Goal: Task Accomplishment & Management: Use online tool/utility

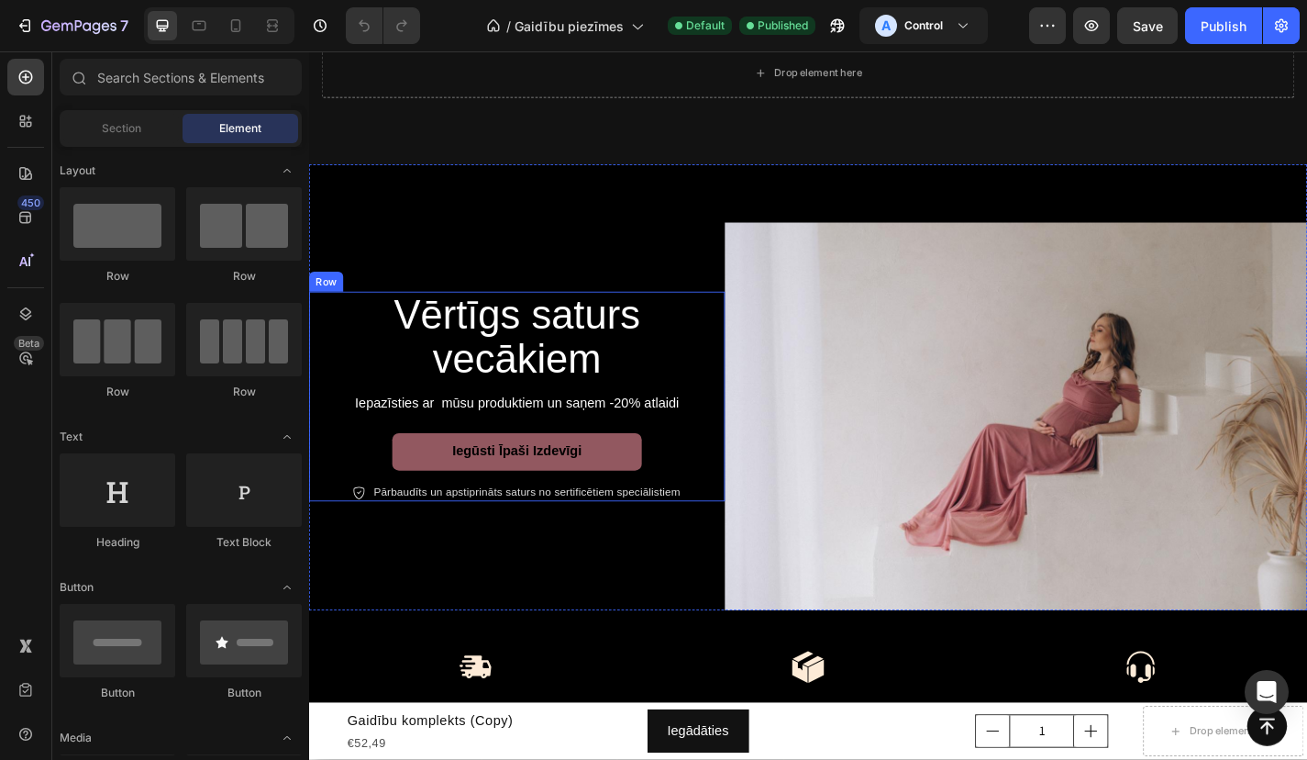
scroll to position [119, 0]
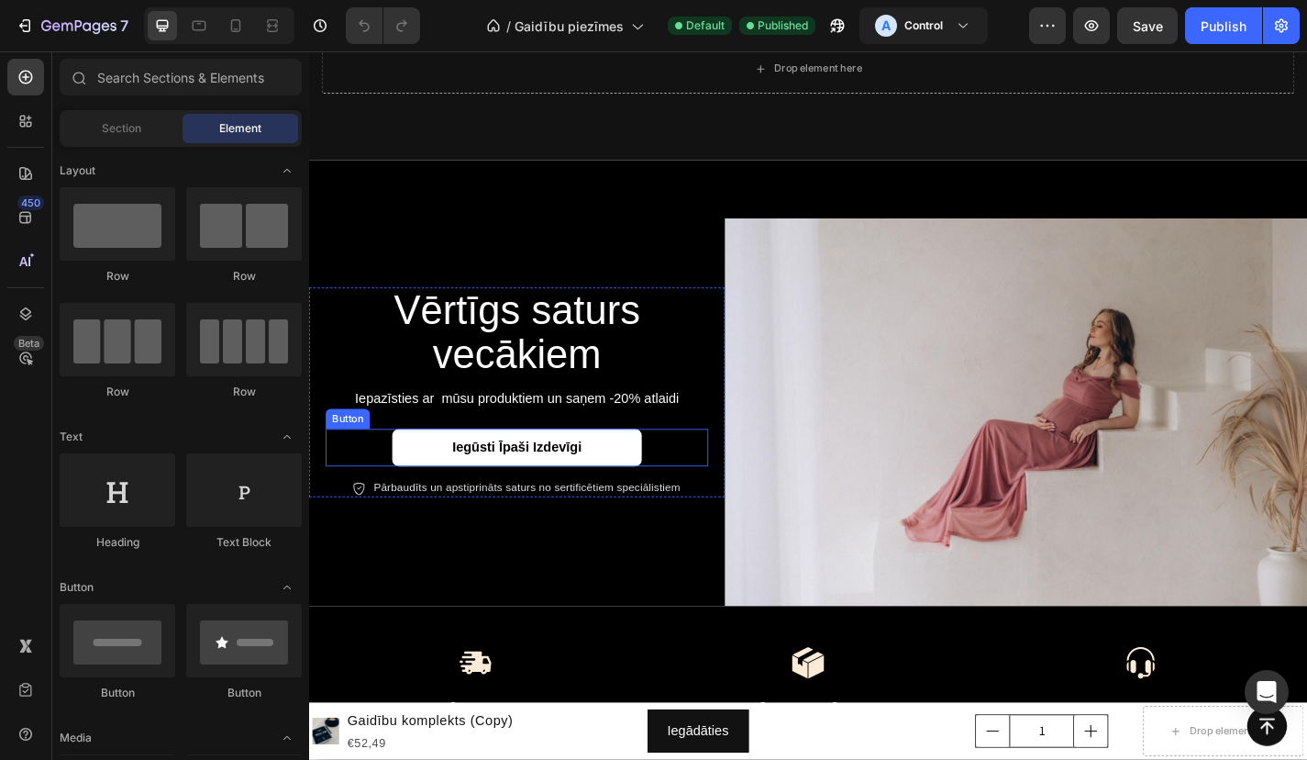
click at [648, 495] on link "iegūsti īpaši izdevīgi" at bounding box center [538, 488] width 275 height 41
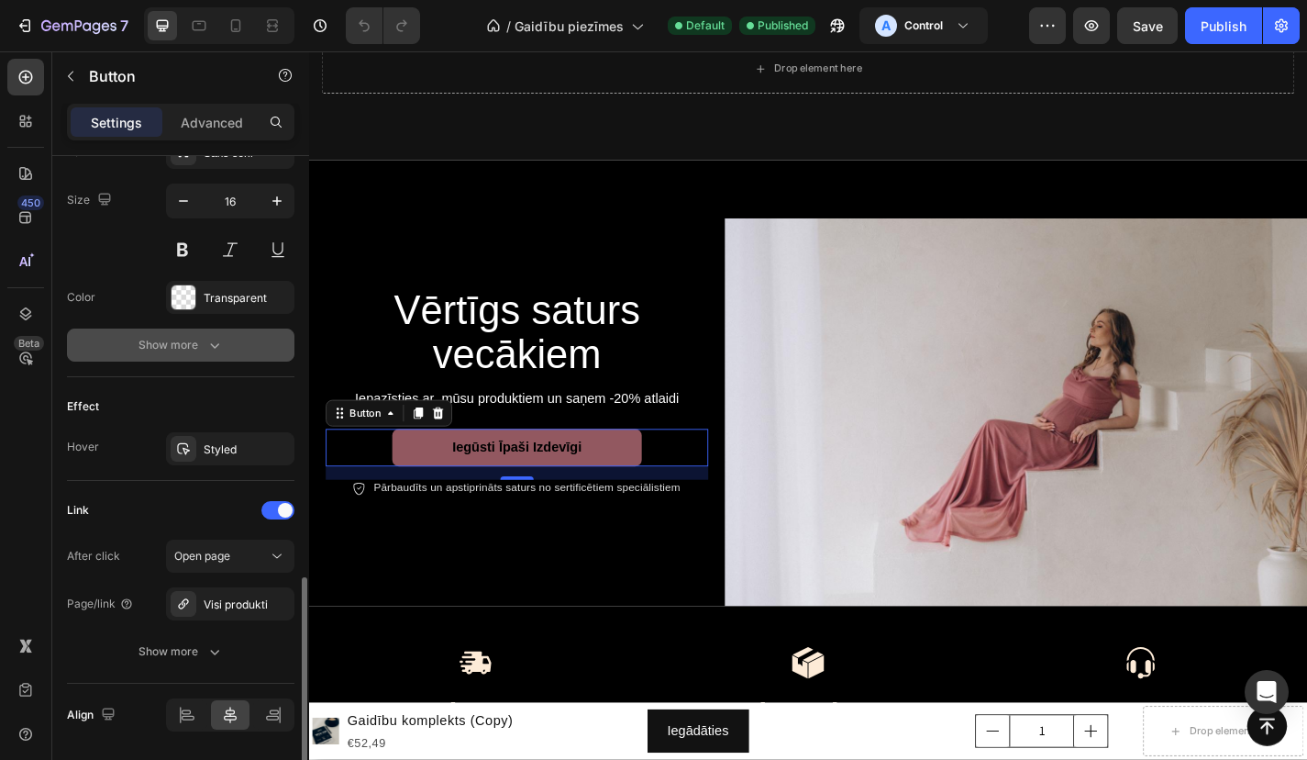
scroll to position [803, 0]
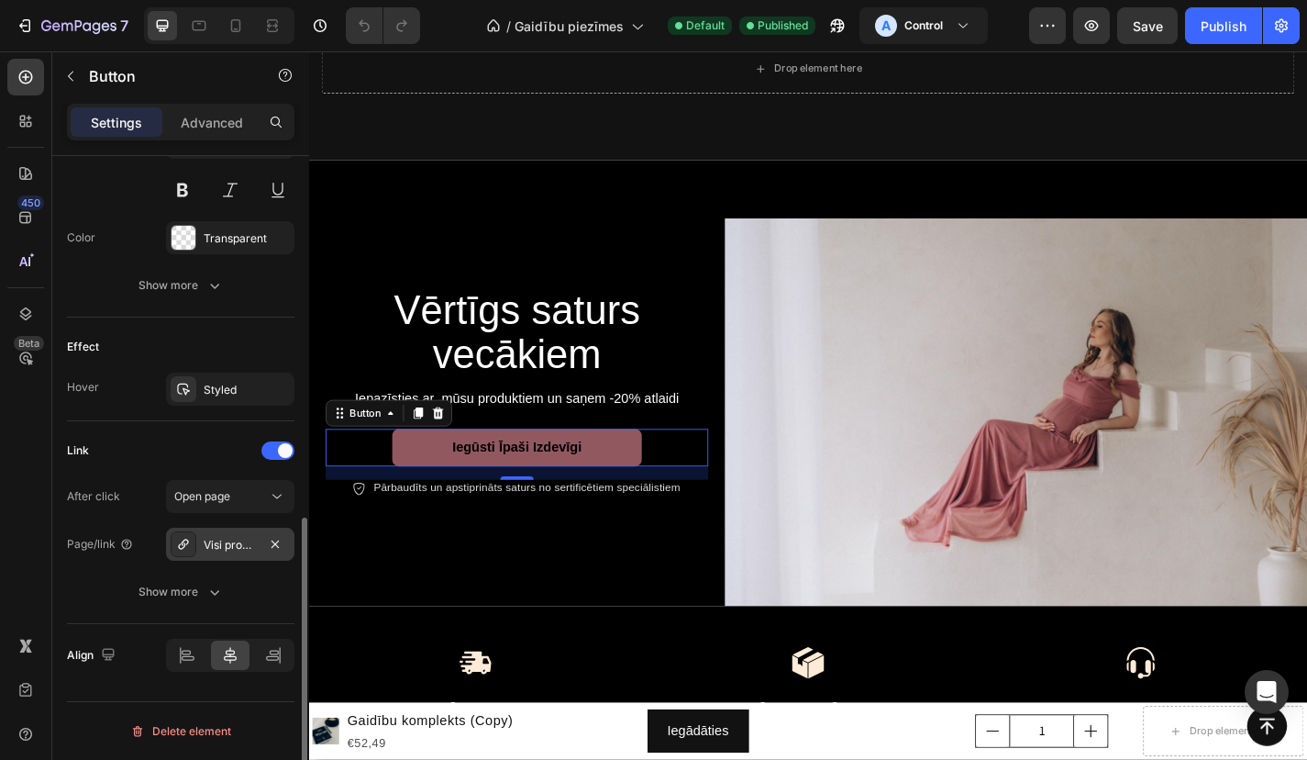
click at [237, 542] on div "Visi produkti" at bounding box center [230, 545] width 53 height 17
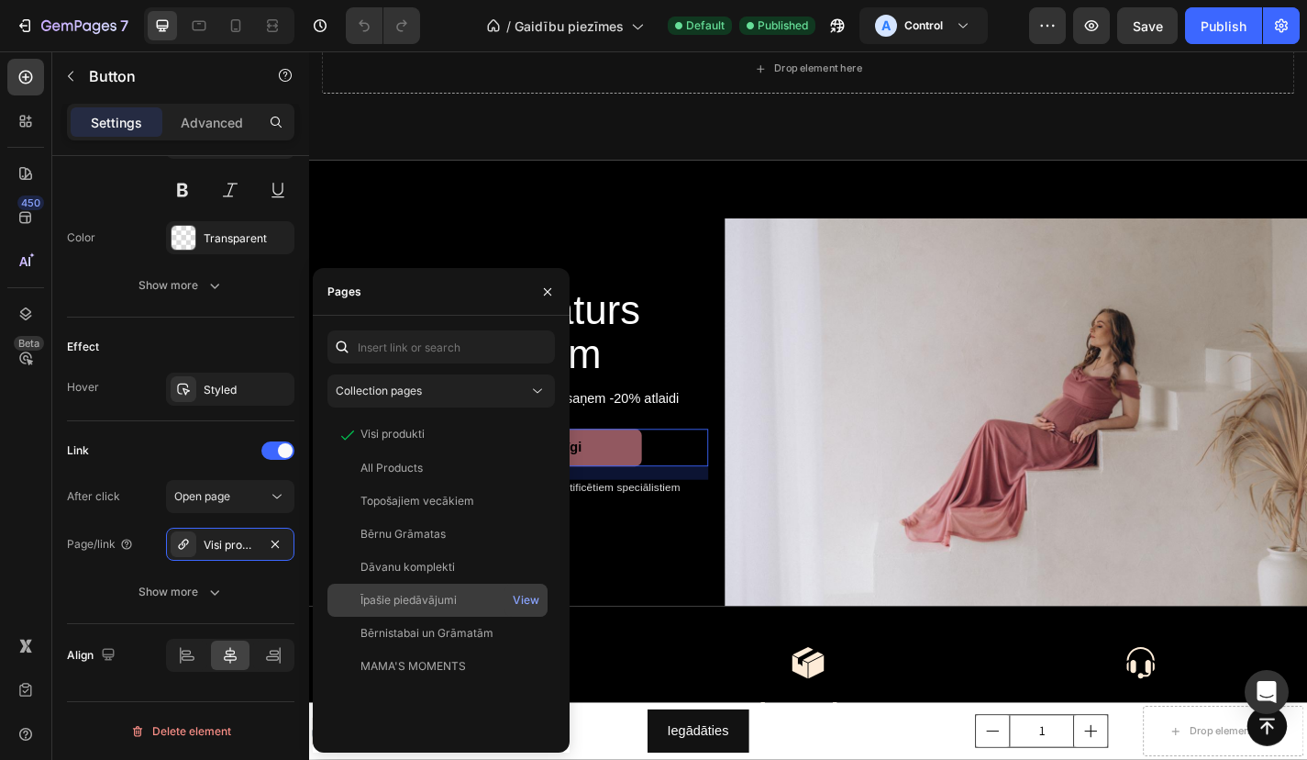
click at [451, 597] on div "Īpašie piedāvājumi" at bounding box center [409, 600] width 96 height 17
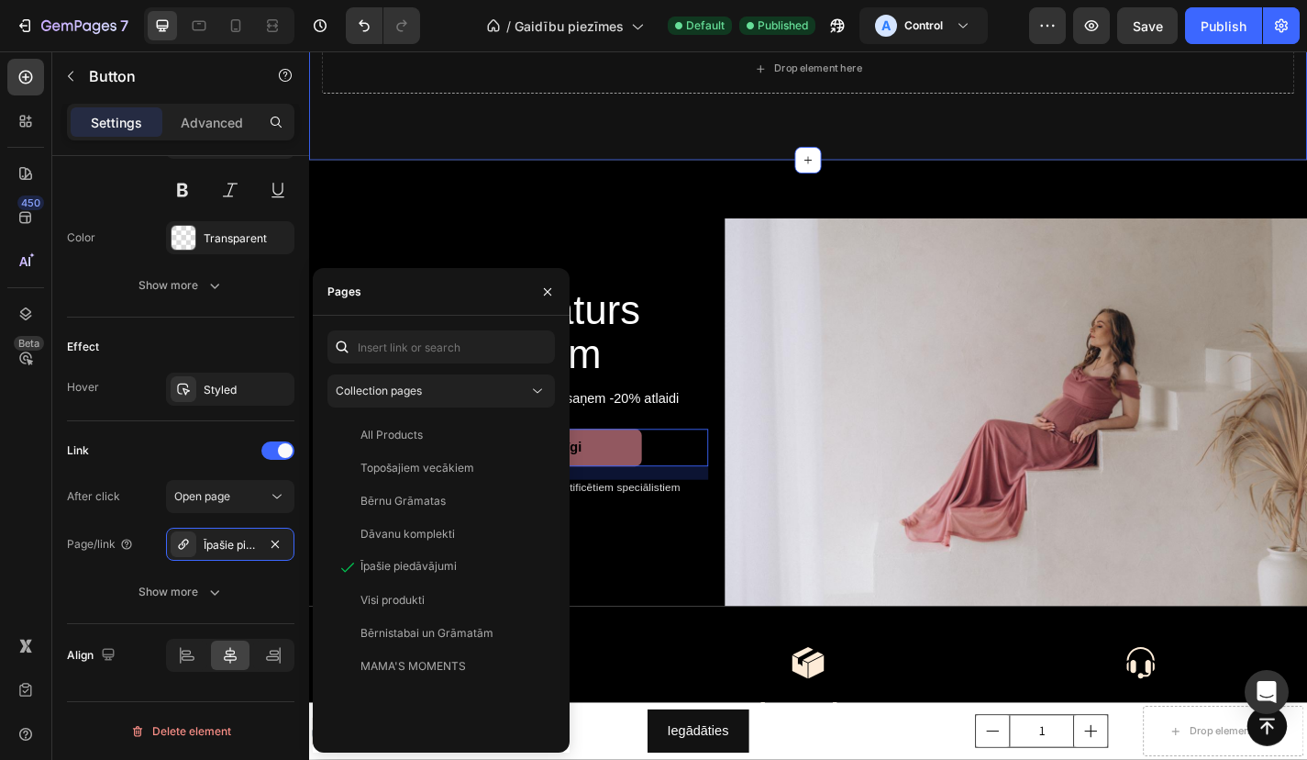
click at [514, 170] on div "Drop element here Section 5" at bounding box center [859, 71] width 1101 height 202
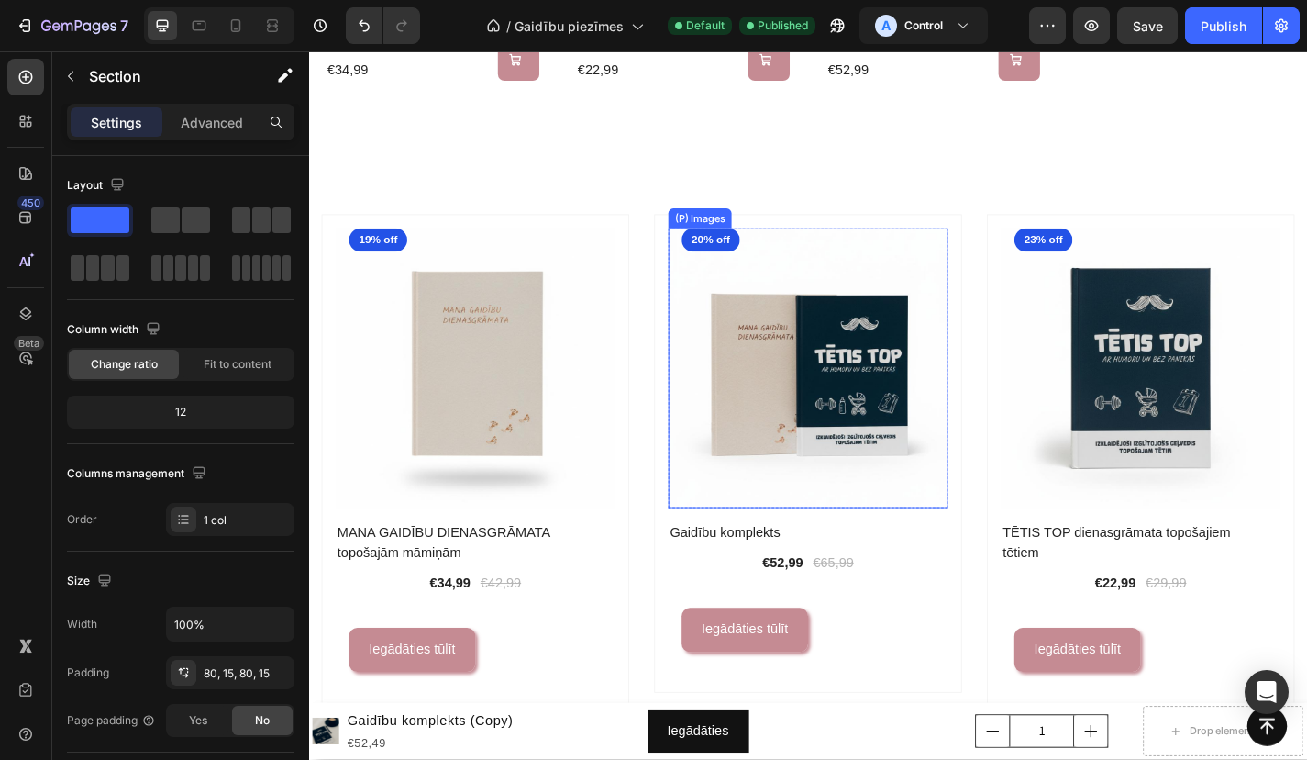
scroll to position [1177, 0]
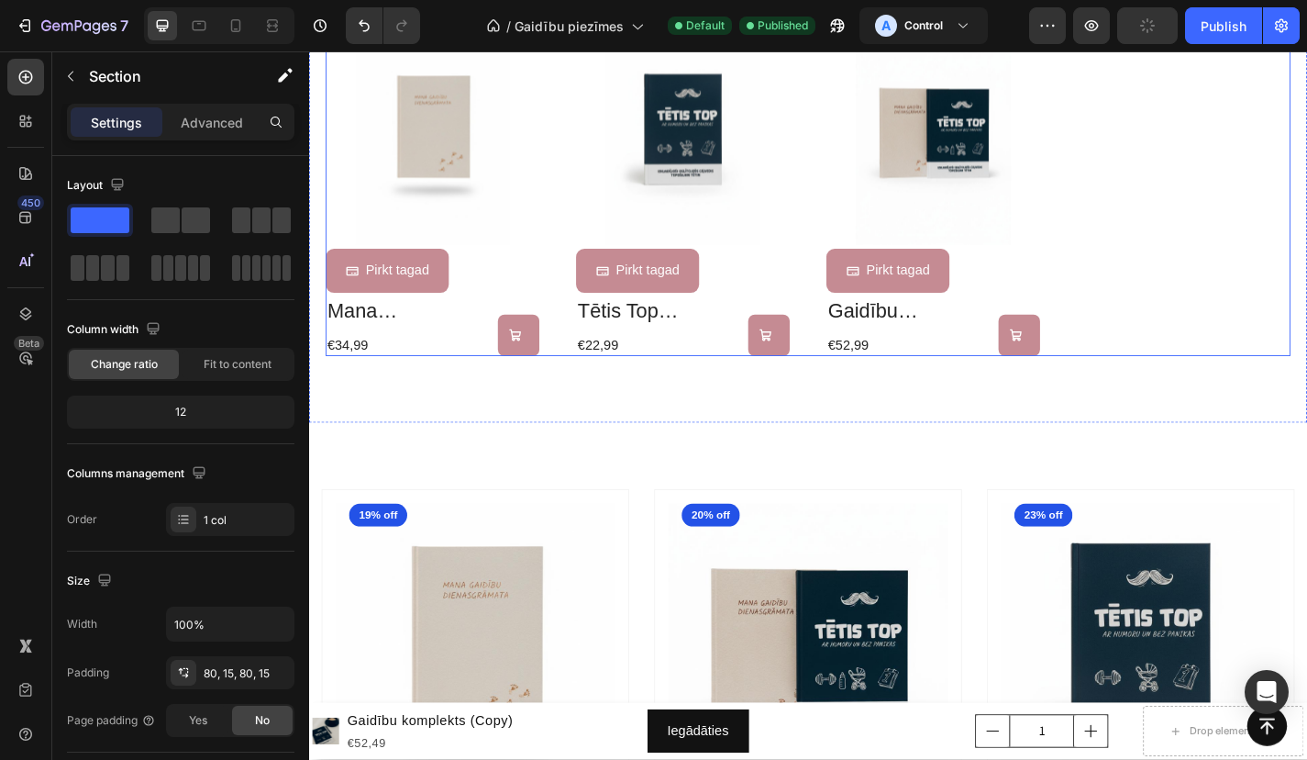
click at [1246, 223] on div "Ātra piegāde Text Block Product Images Pirkt tagad Button mana gaidību dienasgr…" at bounding box center [860, 187] width 1064 height 401
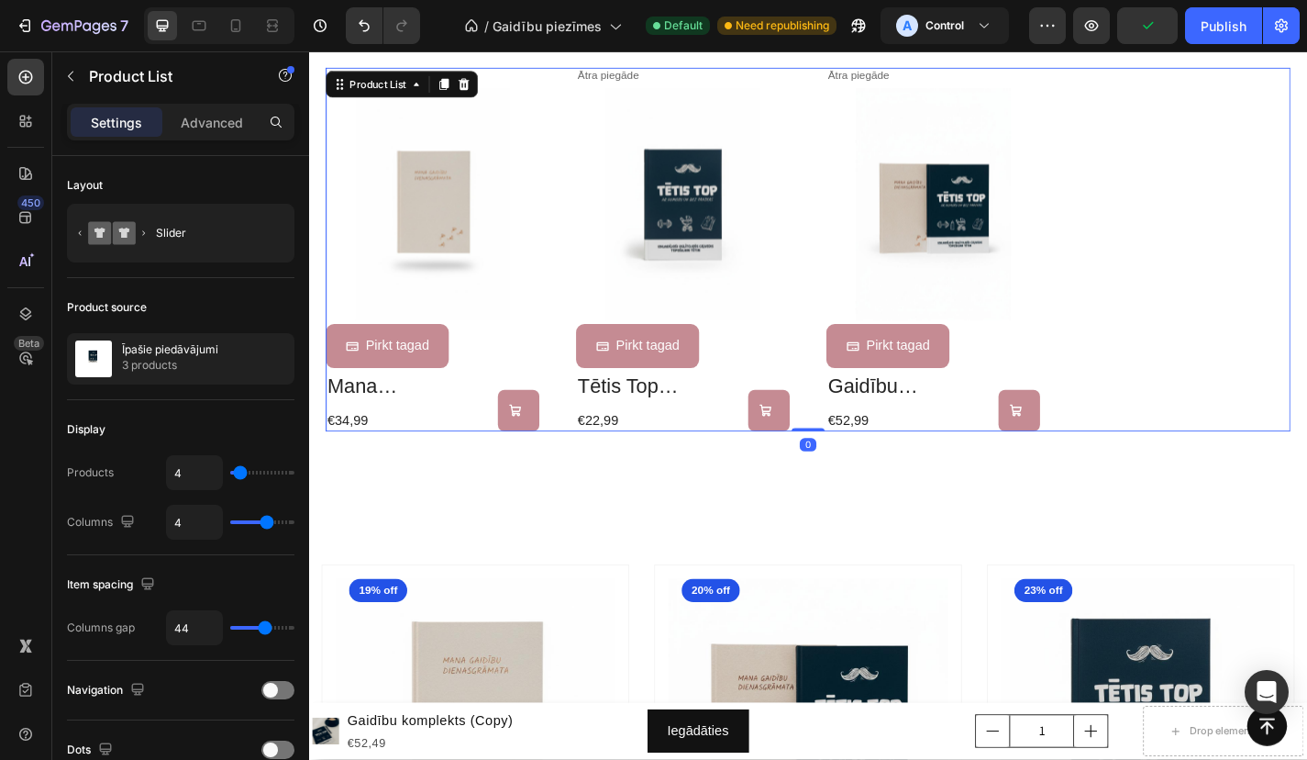
scroll to position [894, 0]
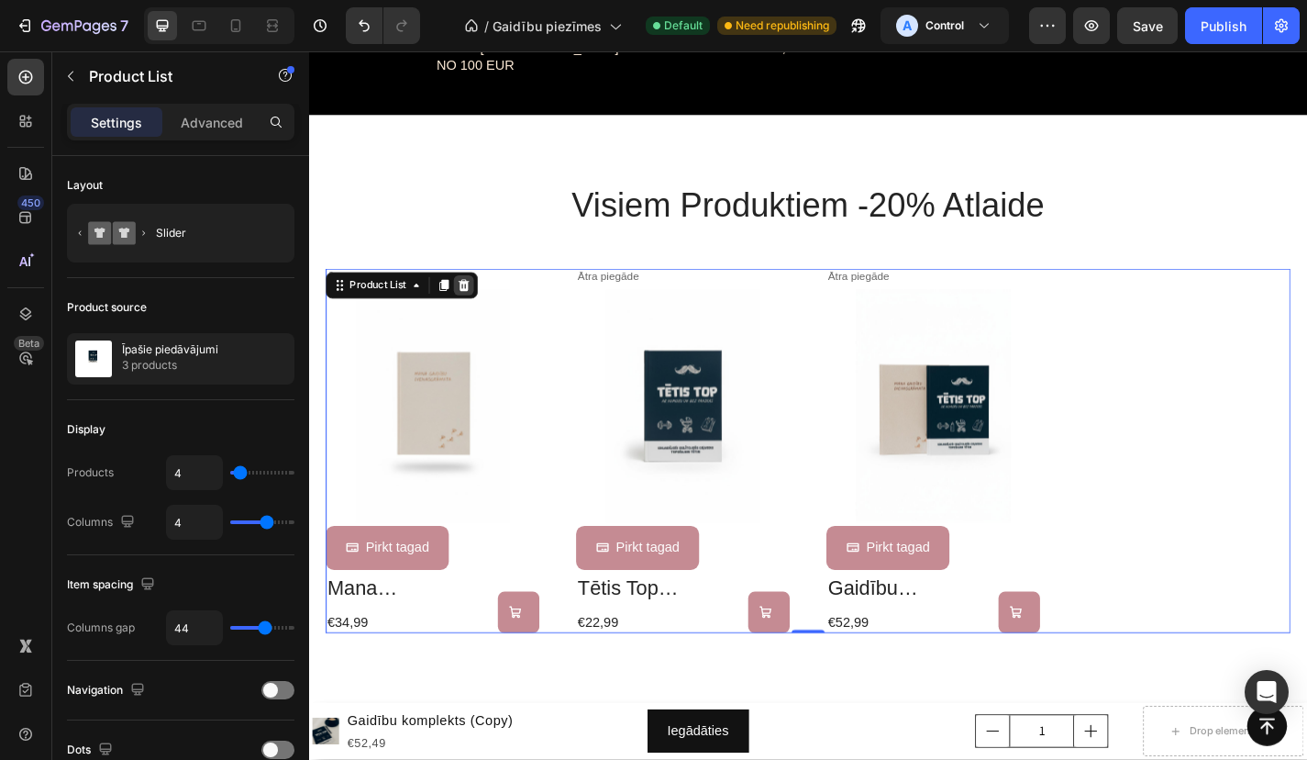
click at [483, 303] on icon at bounding box center [480, 309] width 12 height 13
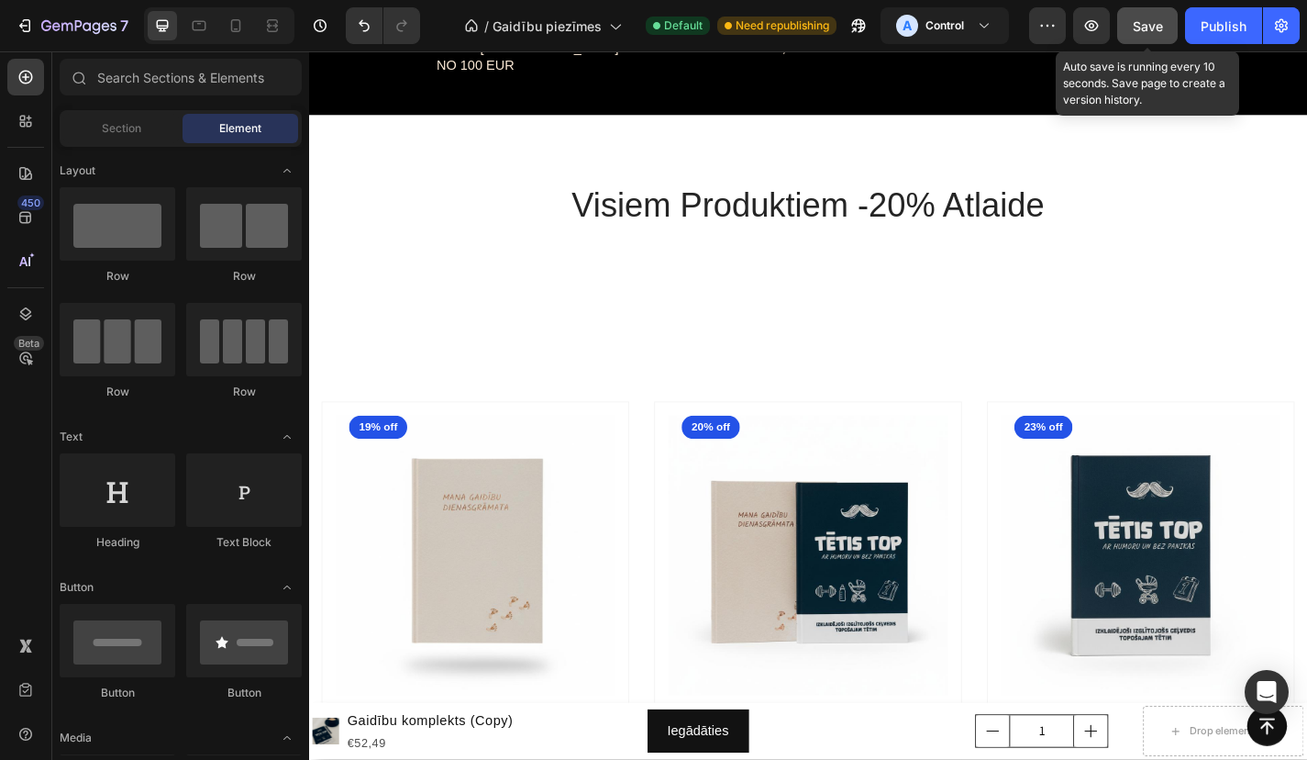
click at [1153, 30] on span "Save" at bounding box center [1148, 26] width 30 height 16
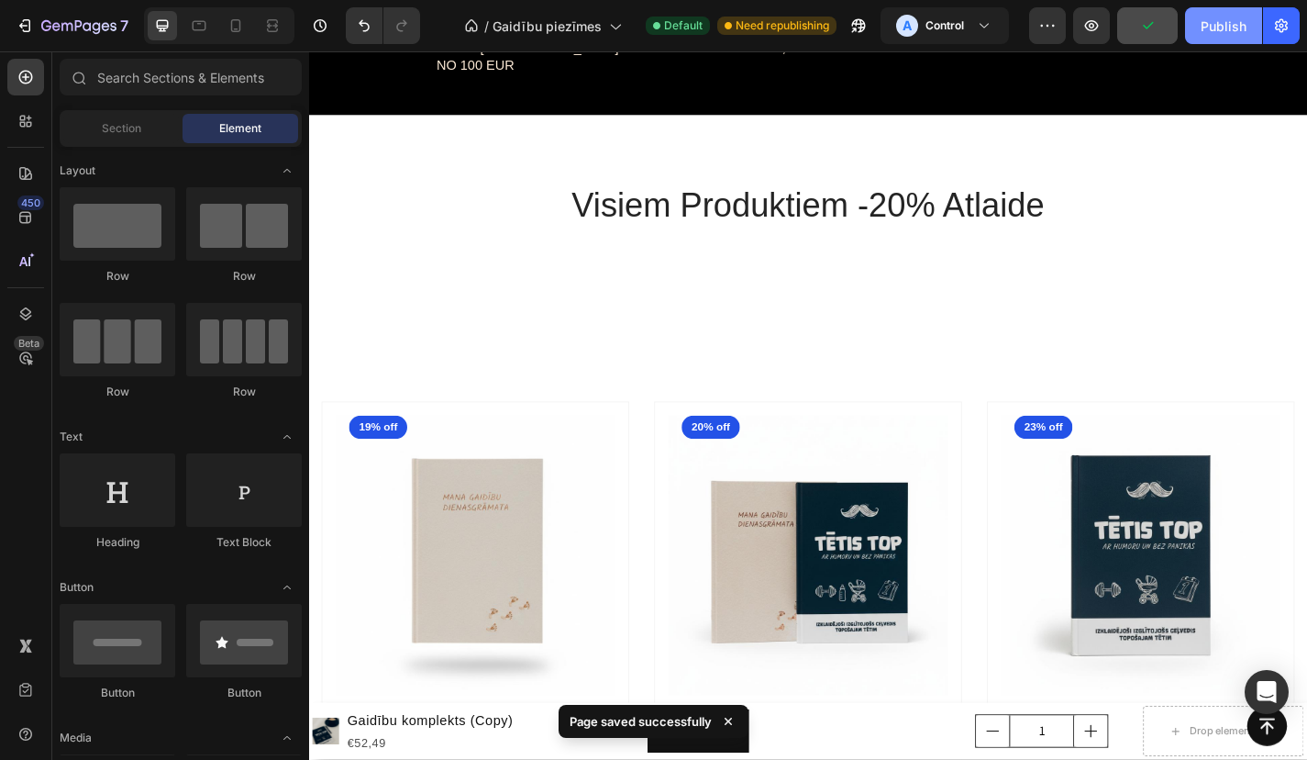
click at [1216, 22] on div "Publish" at bounding box center [1224, 26] width 46 height 19
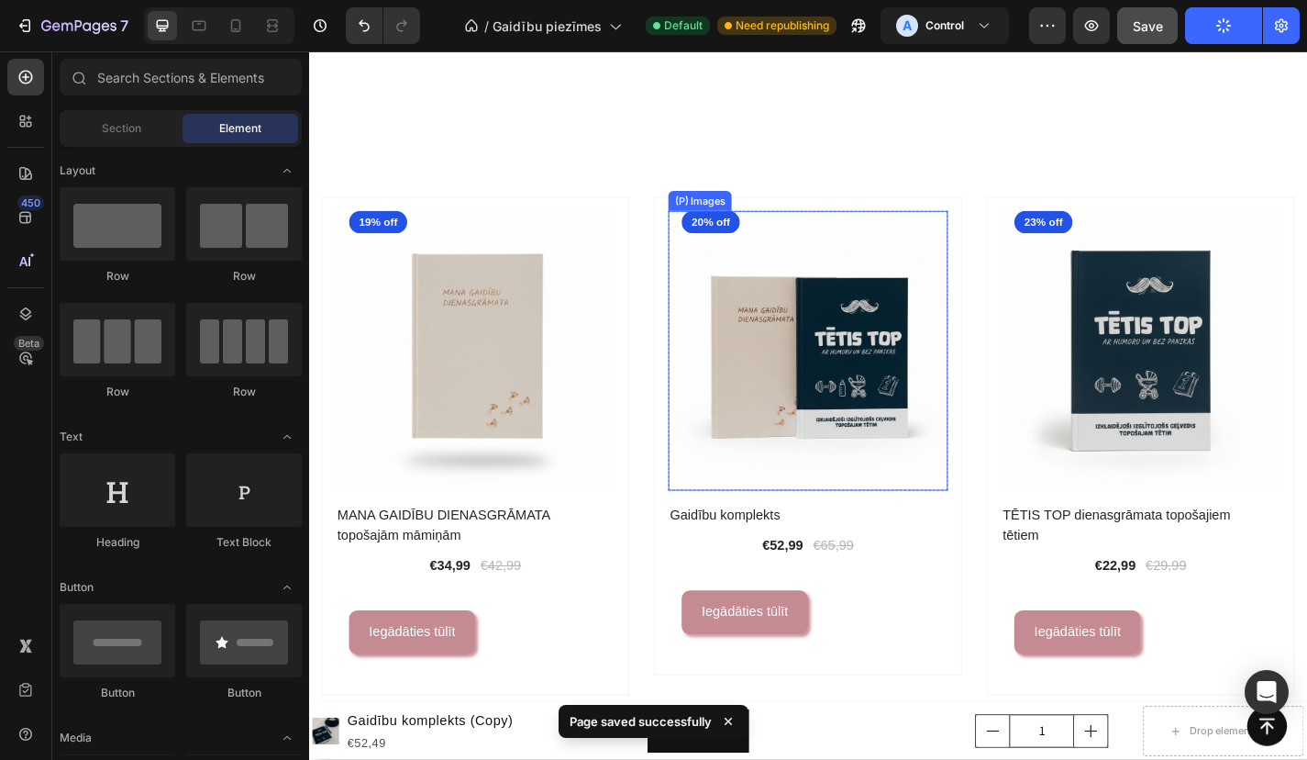
scroll to position [1166, 0]
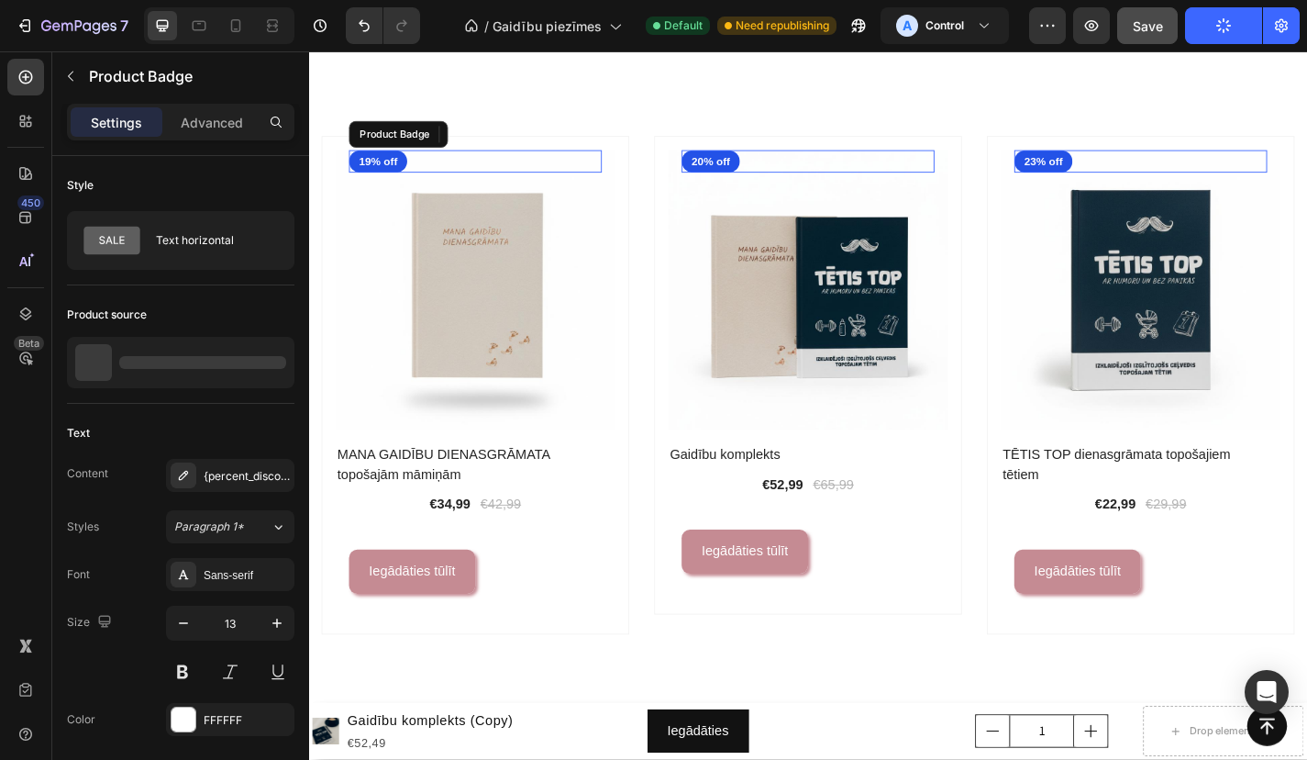
click at [382, 179] on pre "19% off" at bounding box center [385, 174] width 64 height 26
click at [398, 175] on pre "19% off" at bounding box center [385, 174] width 64 height 26
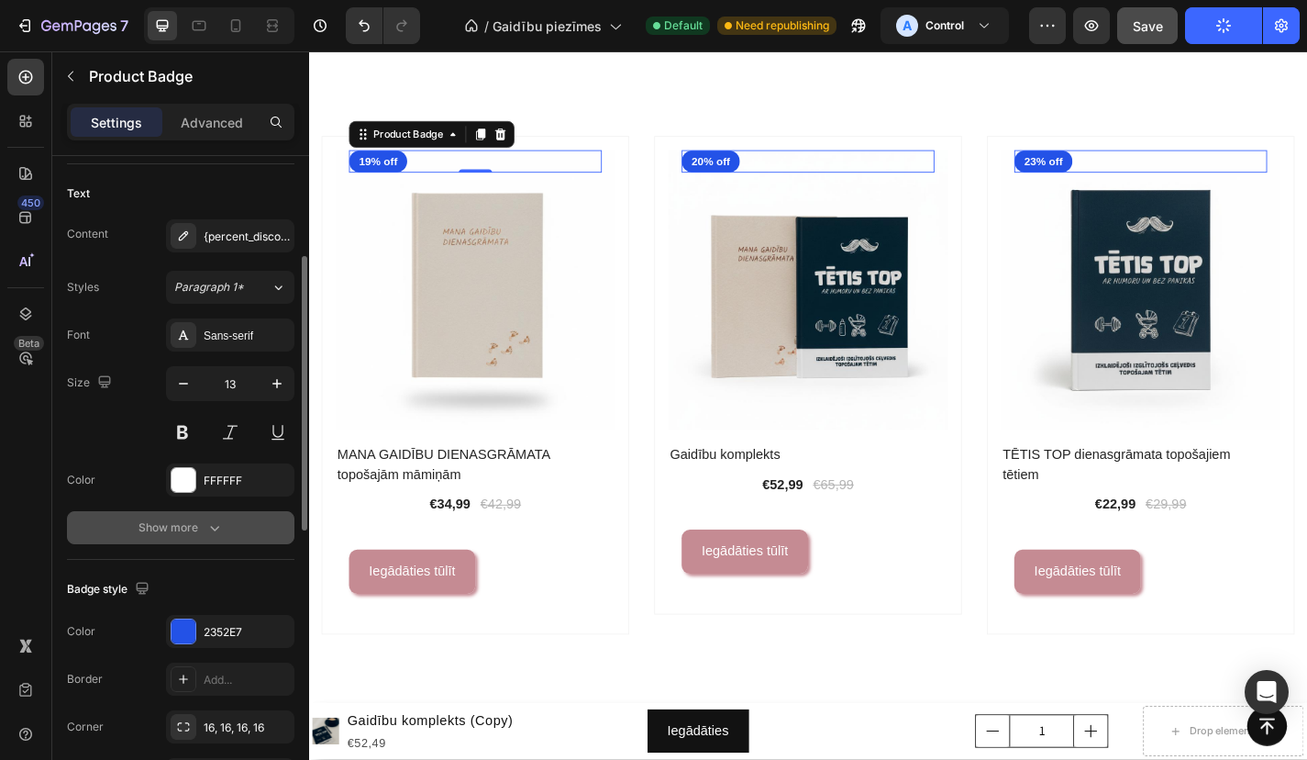
scroll to position [242, 0]
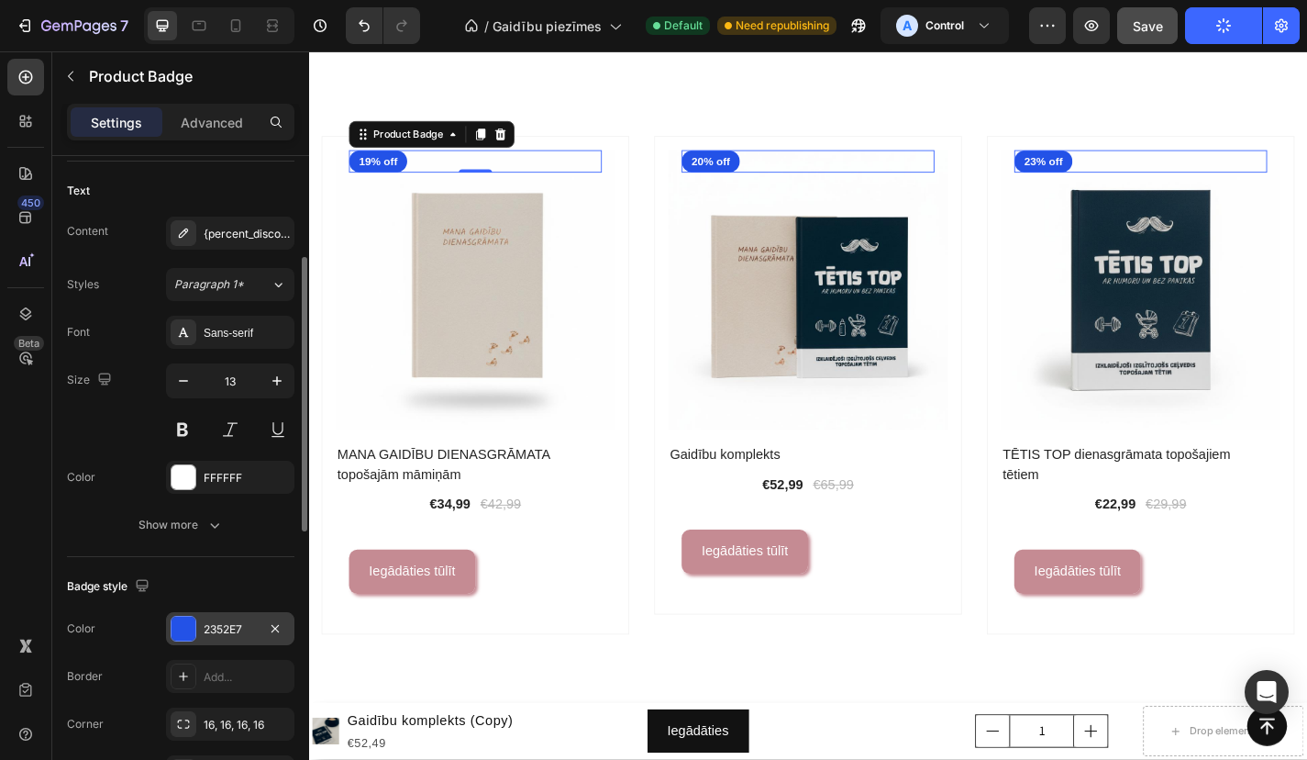
click at [190, 628] on div at bounding box center [184, 629] width 24 height 24
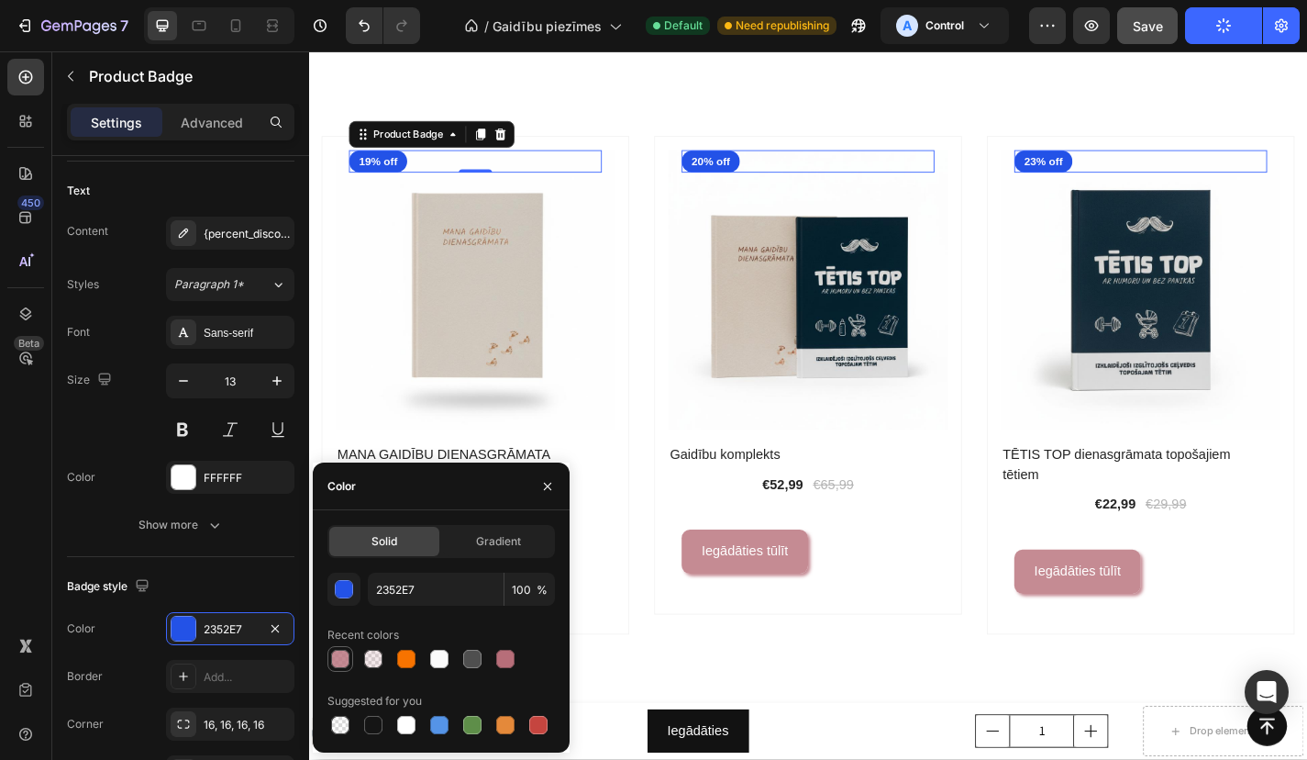
click at [333, 661] on div at bounding box center [340, 659] width 18 height 18
type input "B76E79"
type input "80"
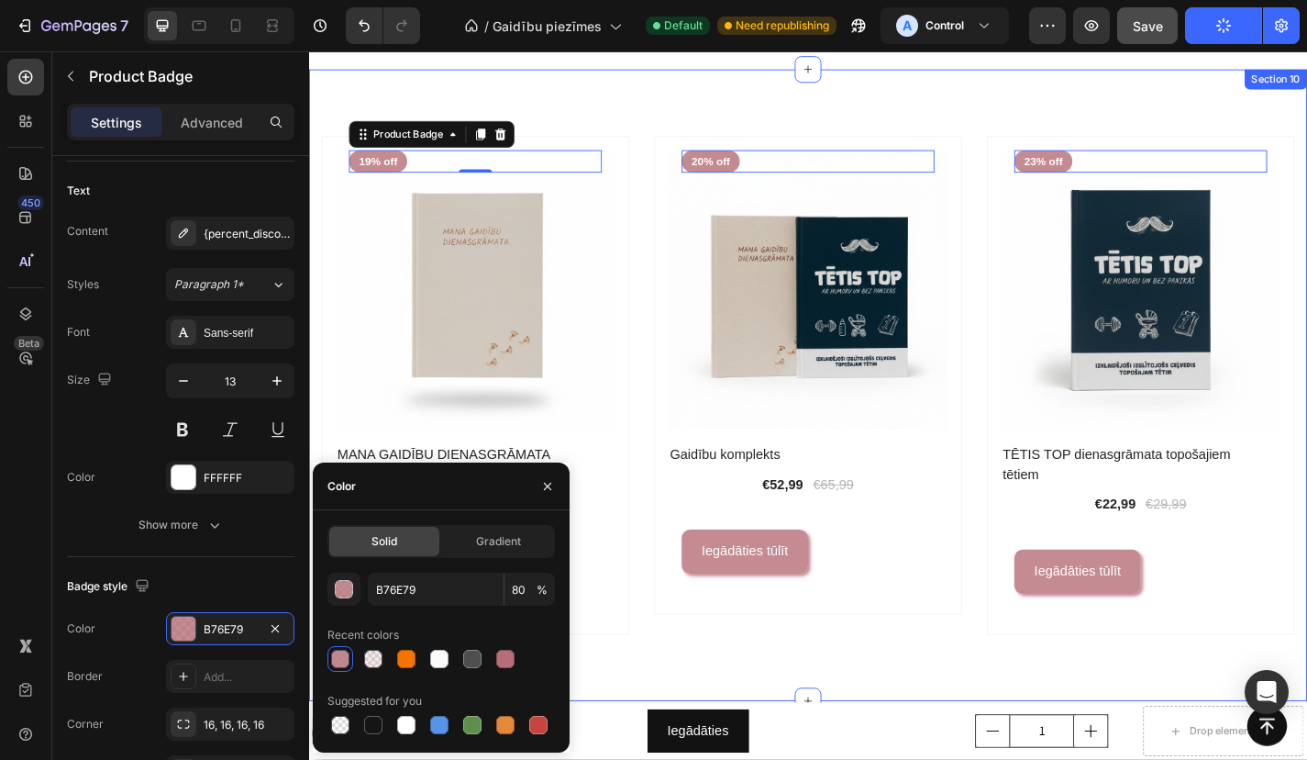
click at [731, 84] on div "(P) Images 19% off Product Badge 0 Row MANA GAIDĪBU DIENASGRĀMATA topošajām mām…" at bounding box center [859, 420] width 1101 height 696
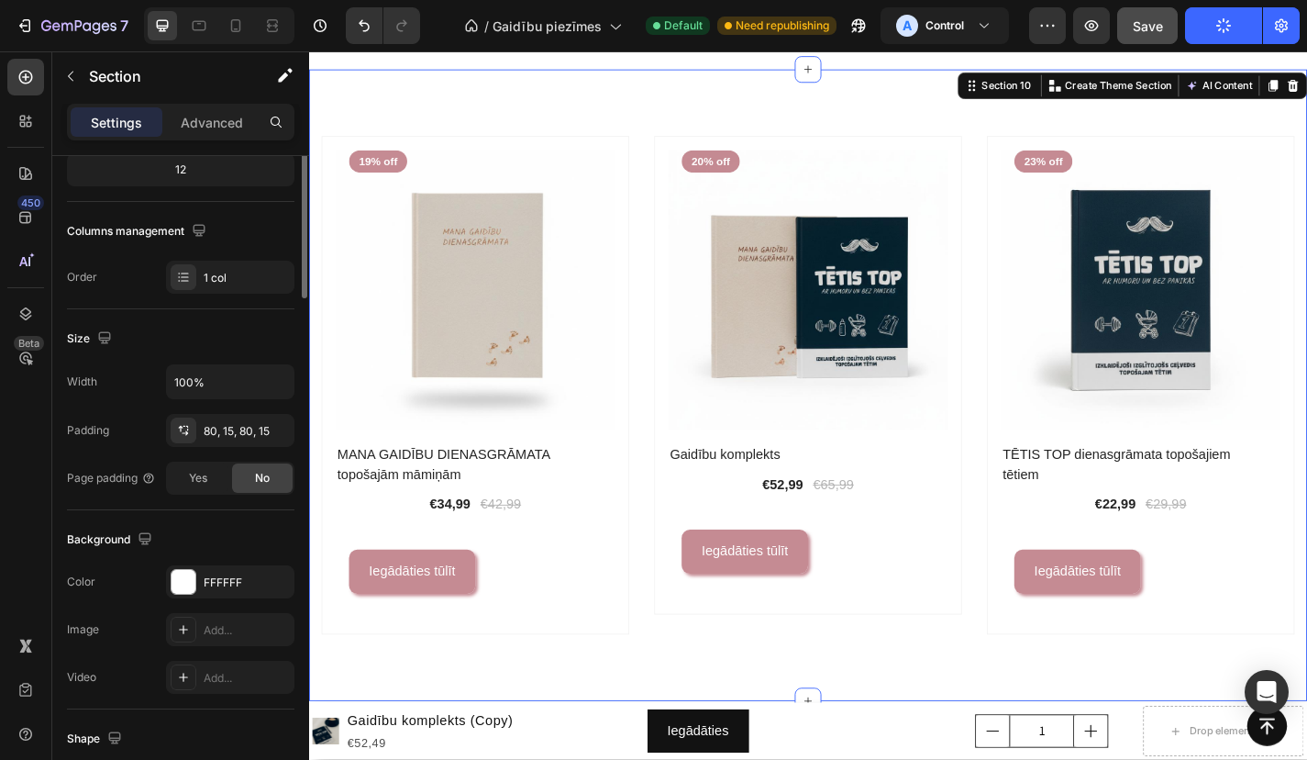
scroll to position [0, 0]
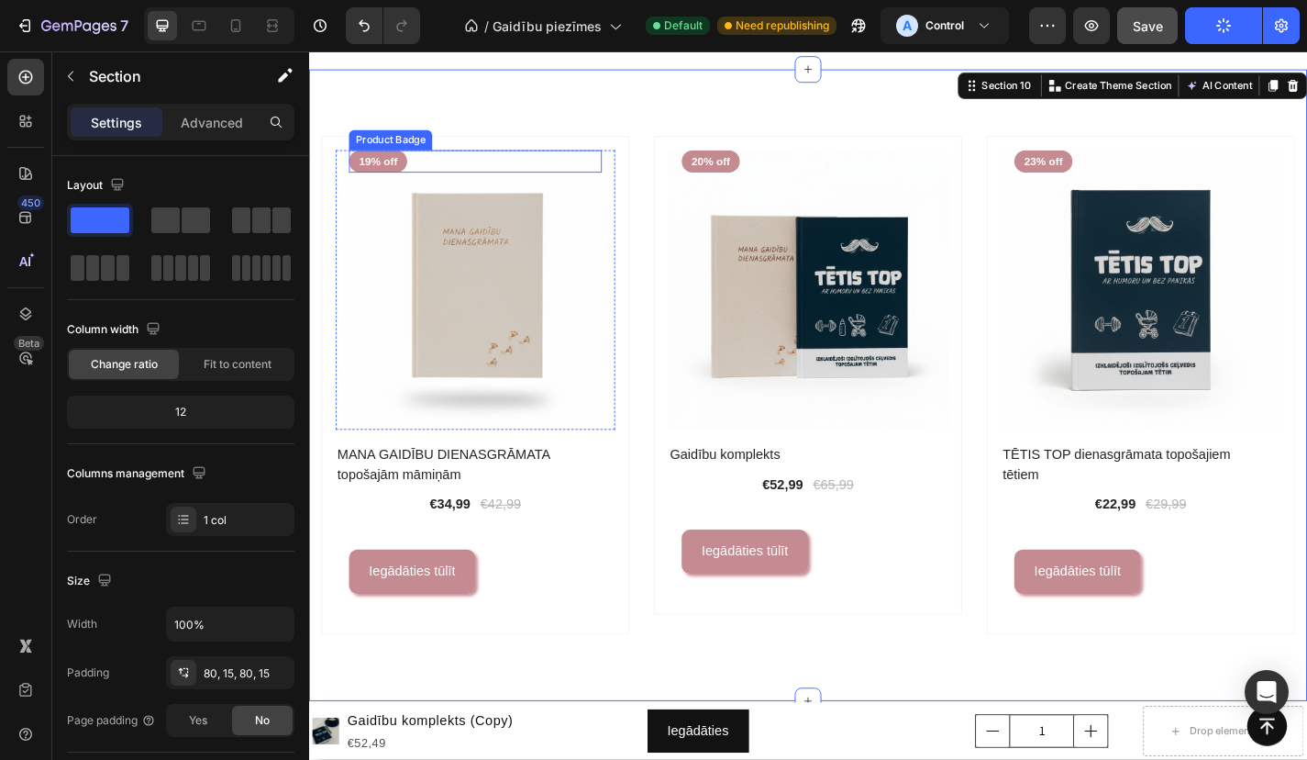
click at [386, 178] on pre "19% off" at bounding box center [385, 174] width 64 height 26
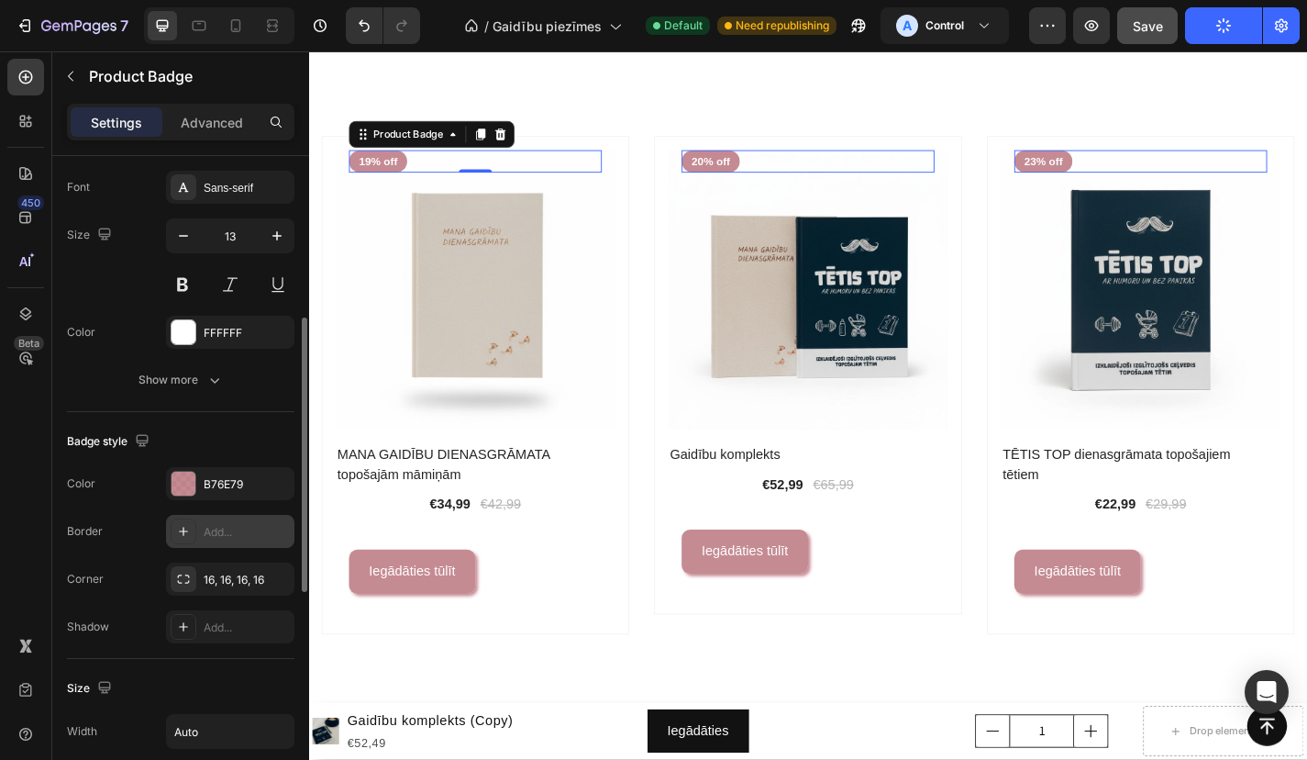
scroll to position [401, 0]
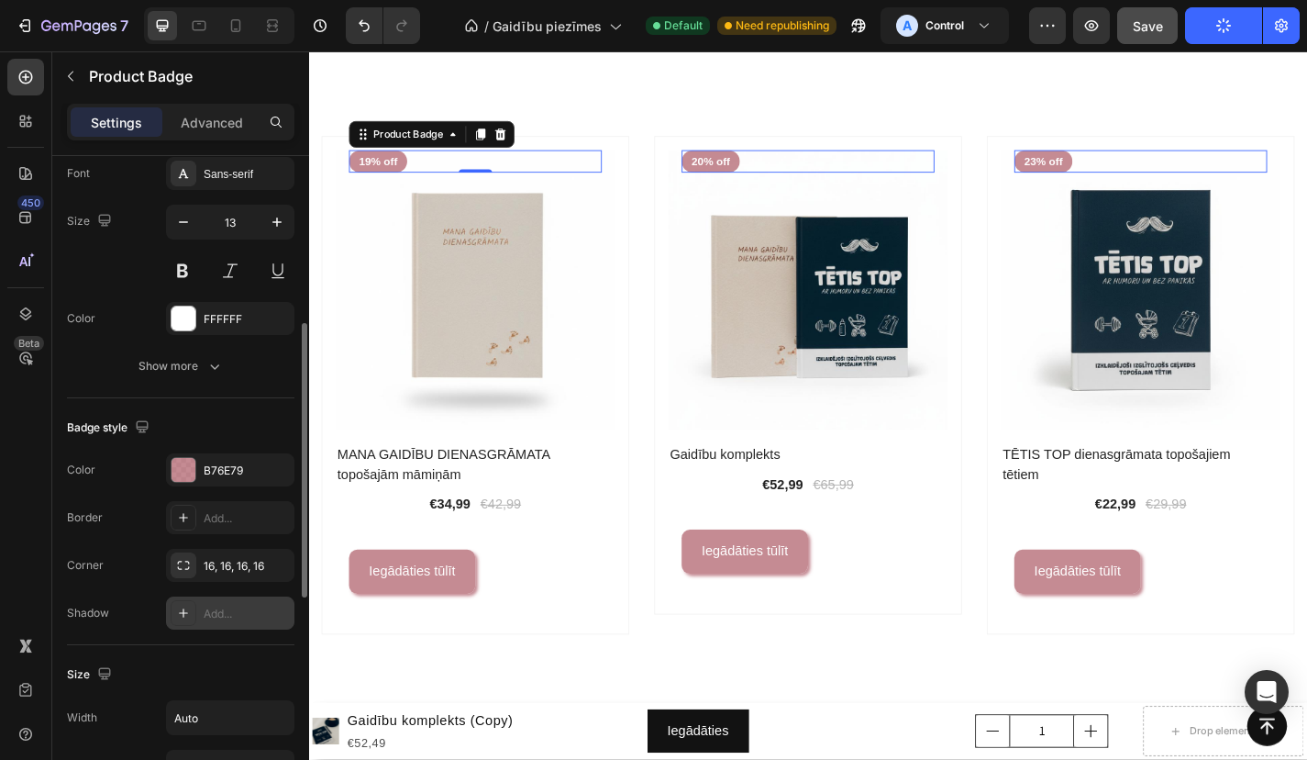
click at [203, 607] on div "Add..." at bounding box center [230, 612] width 128 height 33
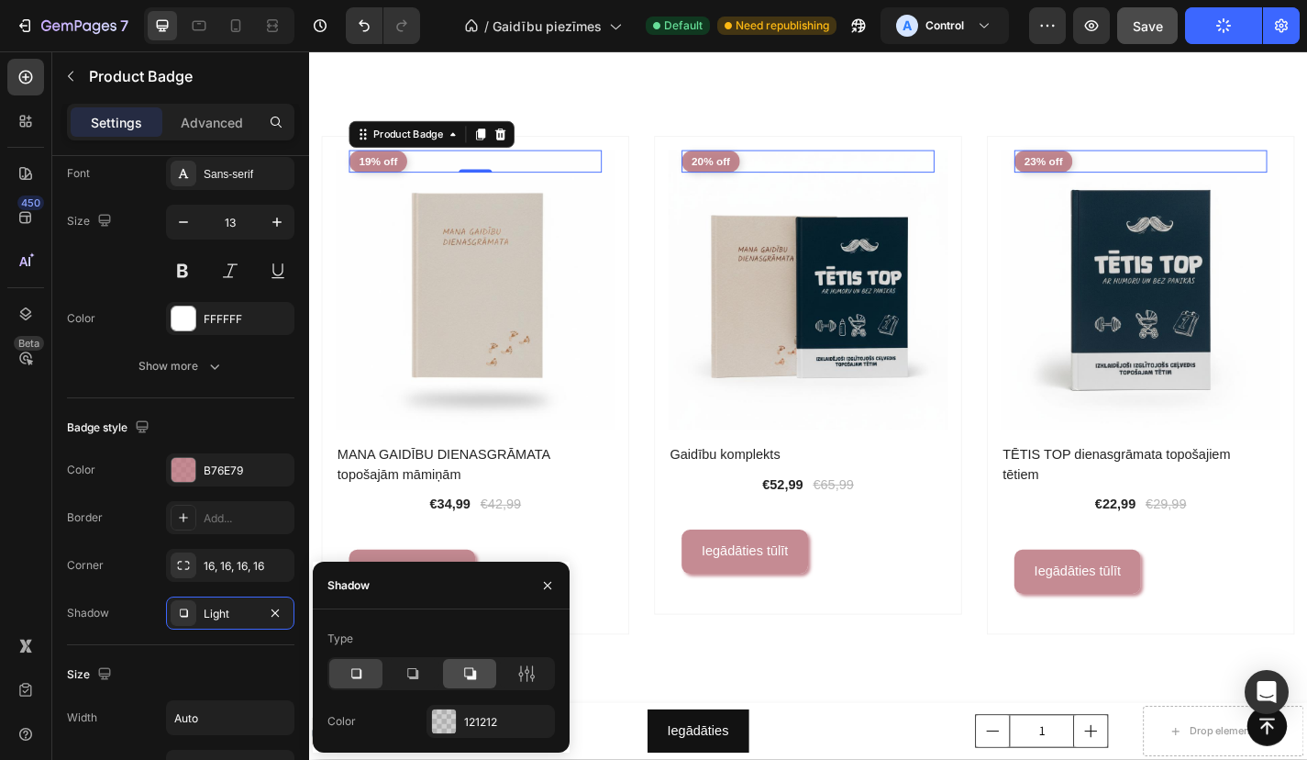
click at [471, 665] on icon at bounding box center [470, 673] width 18 height 18
click at [481, 726] on div "121212" at bounding box center [490, 722] width 53 height 17
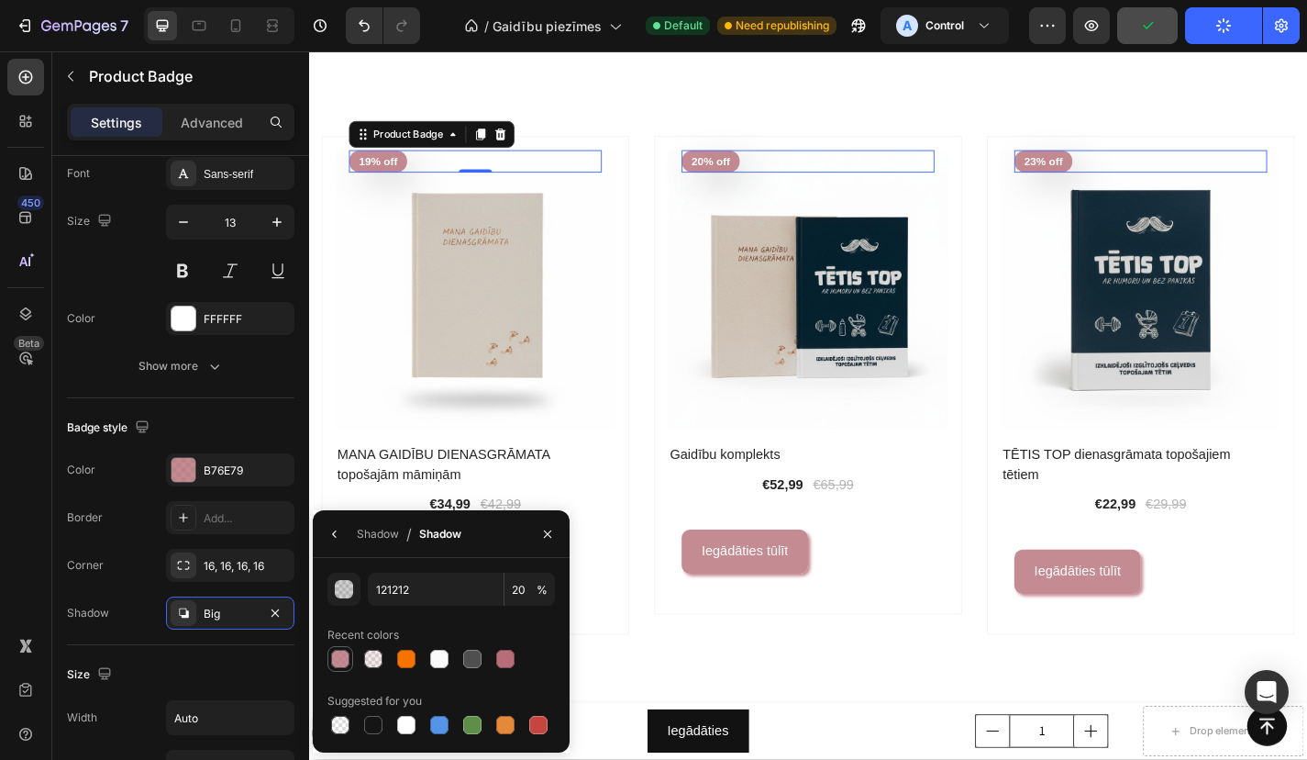
click at [335, 656] on div at bounding box center [340, 659] width 18 height 18
type input "B76E79"
type input "80"
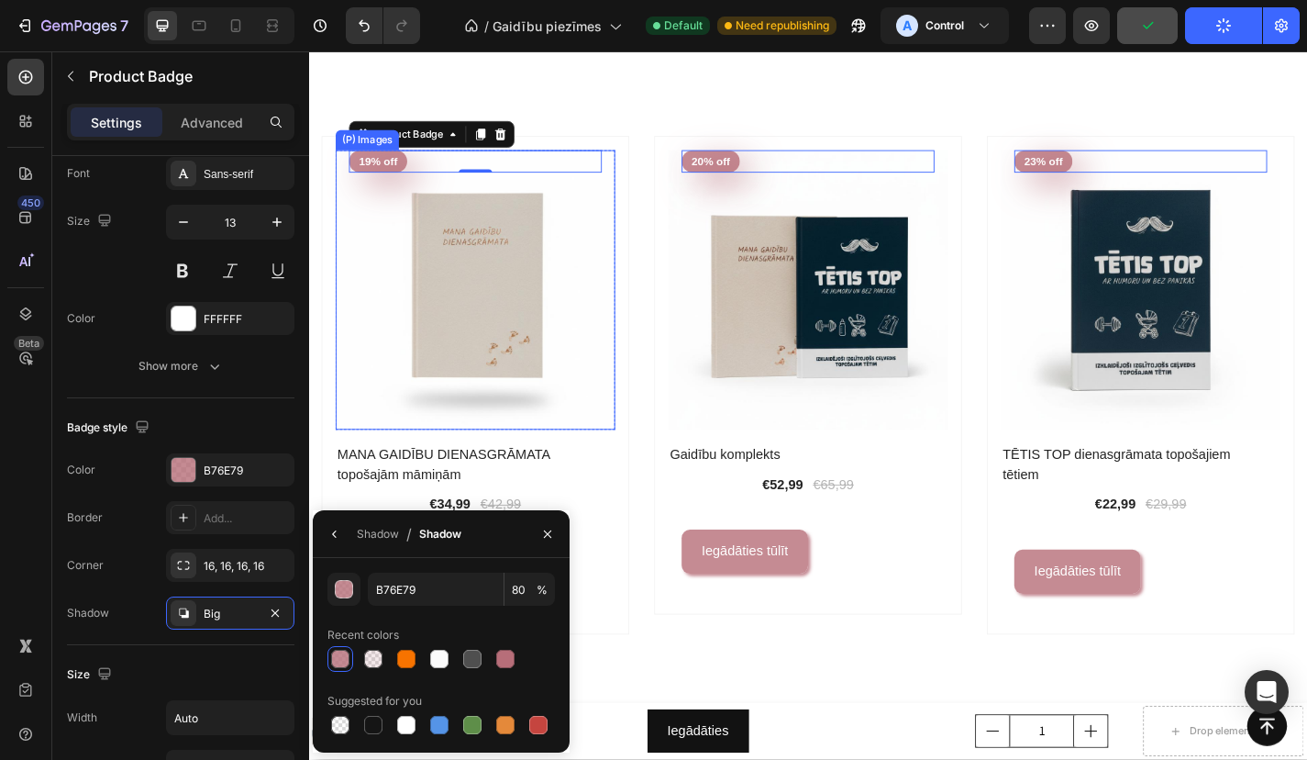
click at [346, 428] on img at bounding box center [493, 315] width 308 height 308
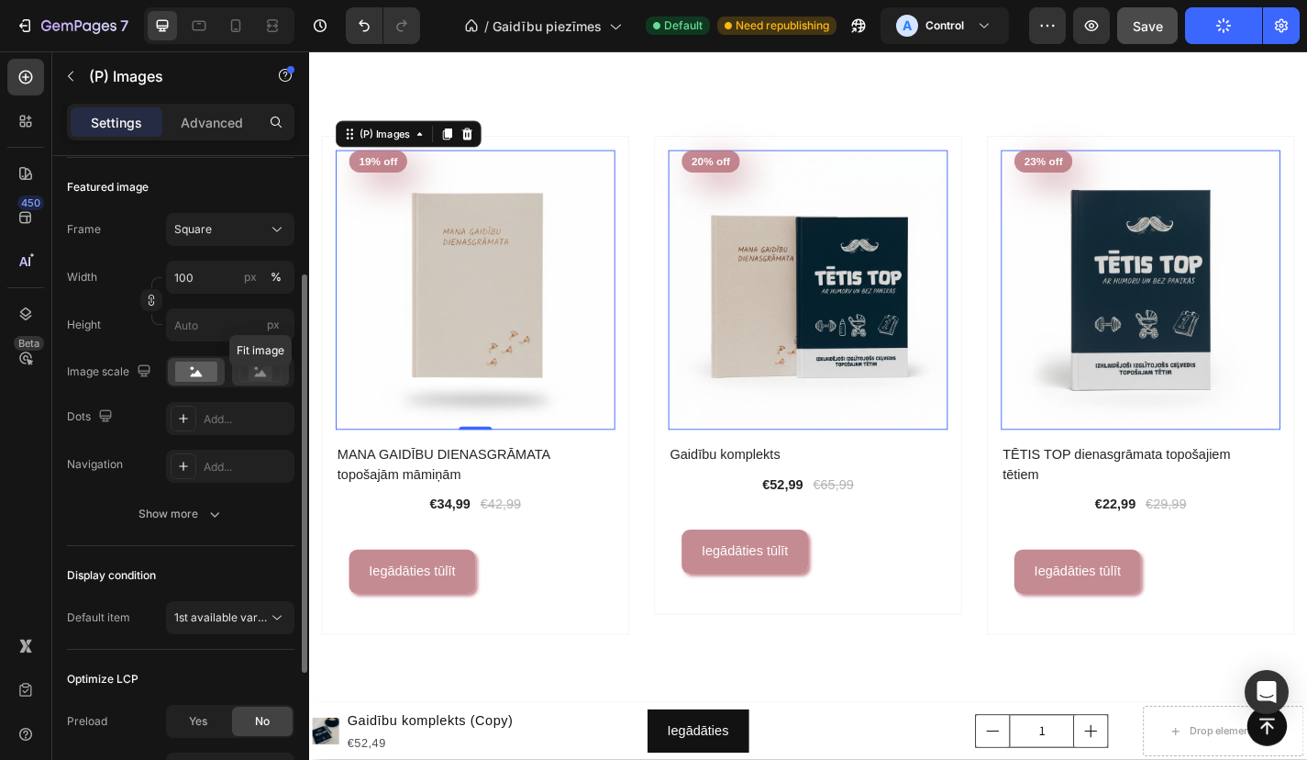
scroll to position [201, 0]
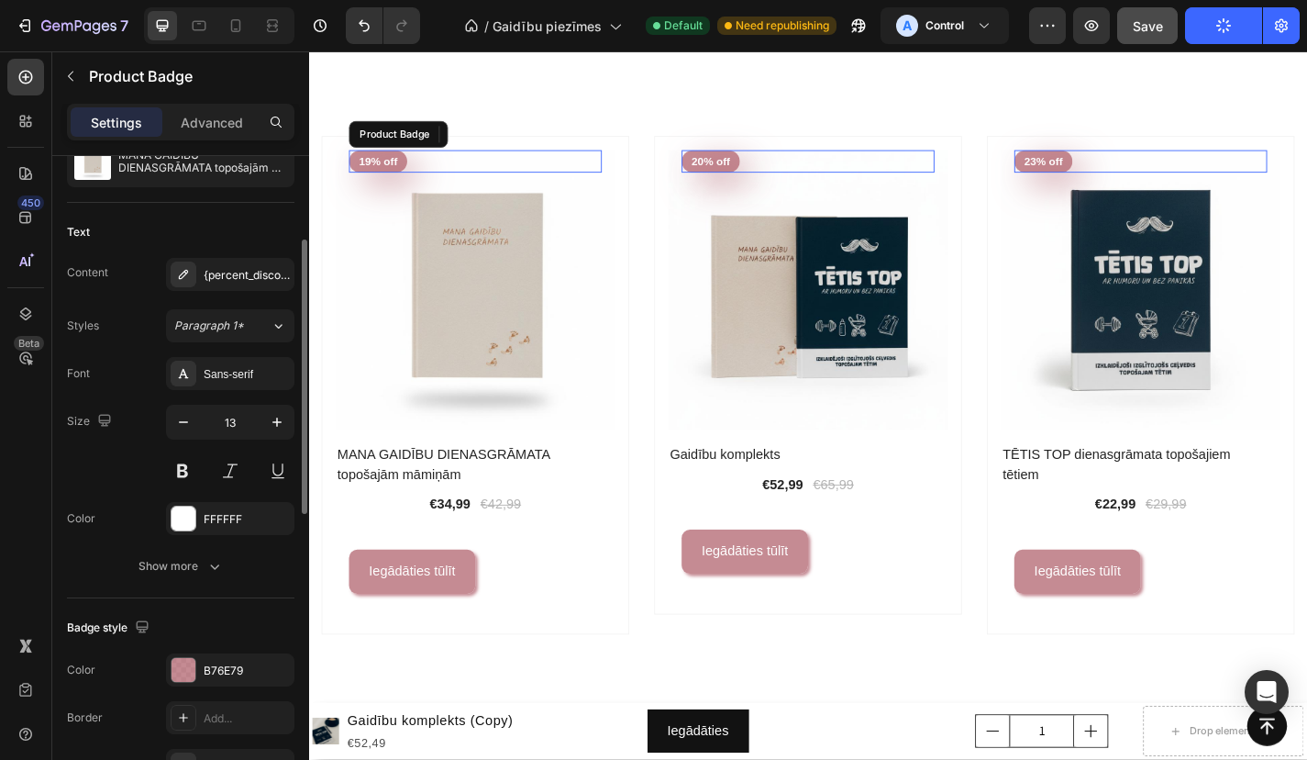
click at [384, 180] on pre "19% off" at bounding box center [385, 174] width 64 height 26
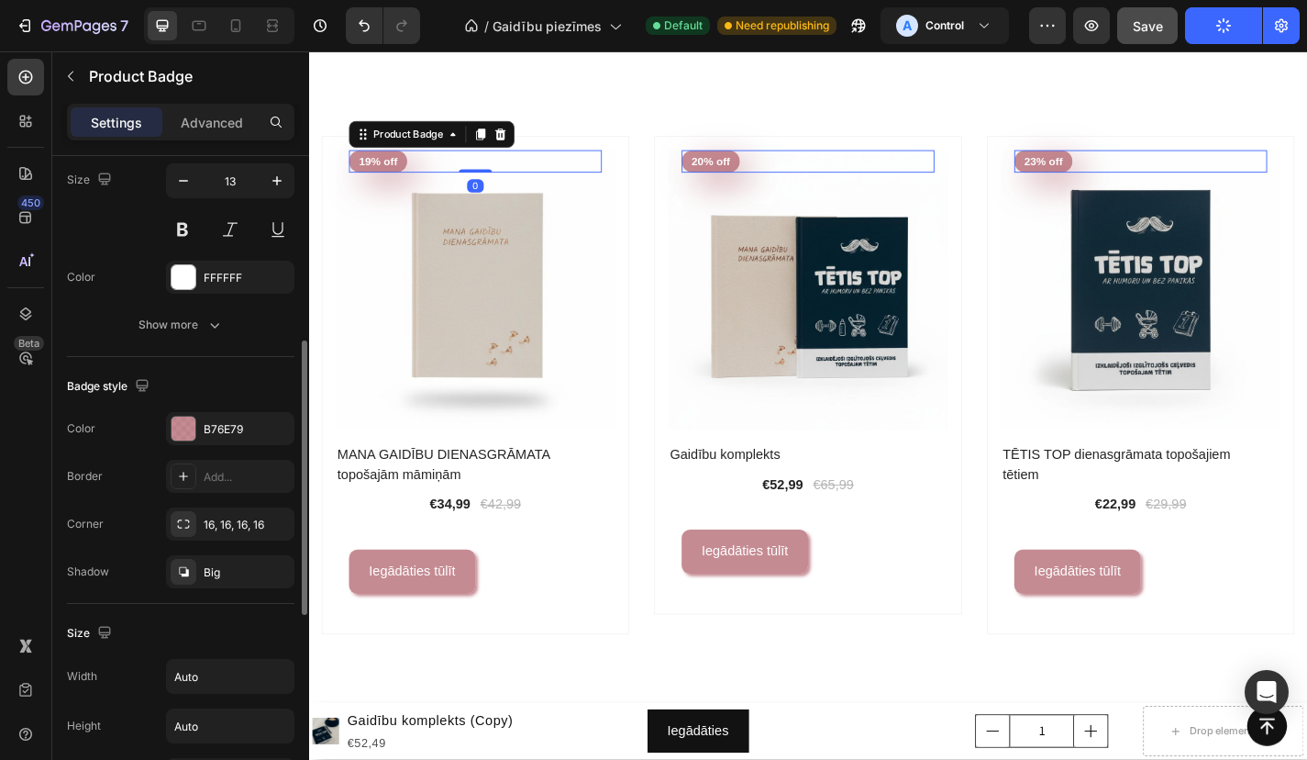
scroll to position [446, 0]
click at [247, 561] on div "Big" at bounding box center [230, 569] width 53 height 17
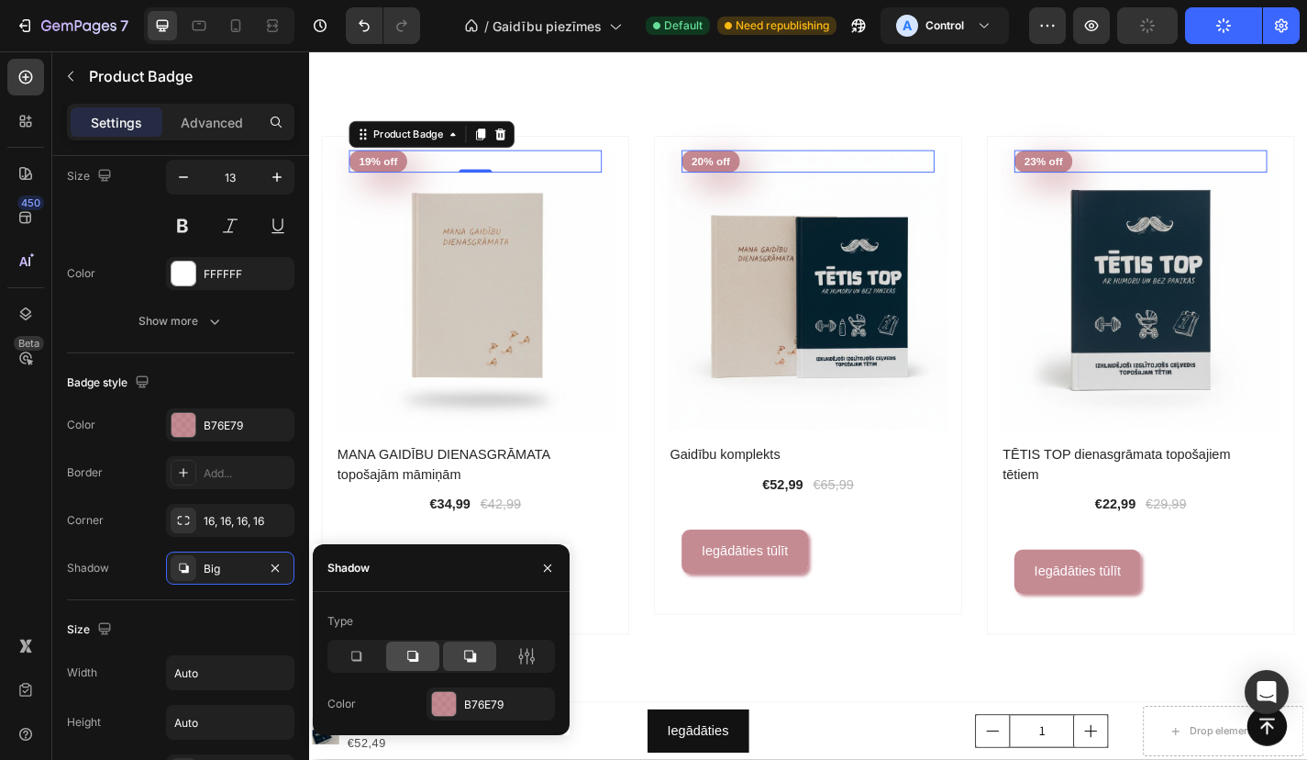
click at [417, 655] on icon at bounding box center [412, 655] width 11 height 11
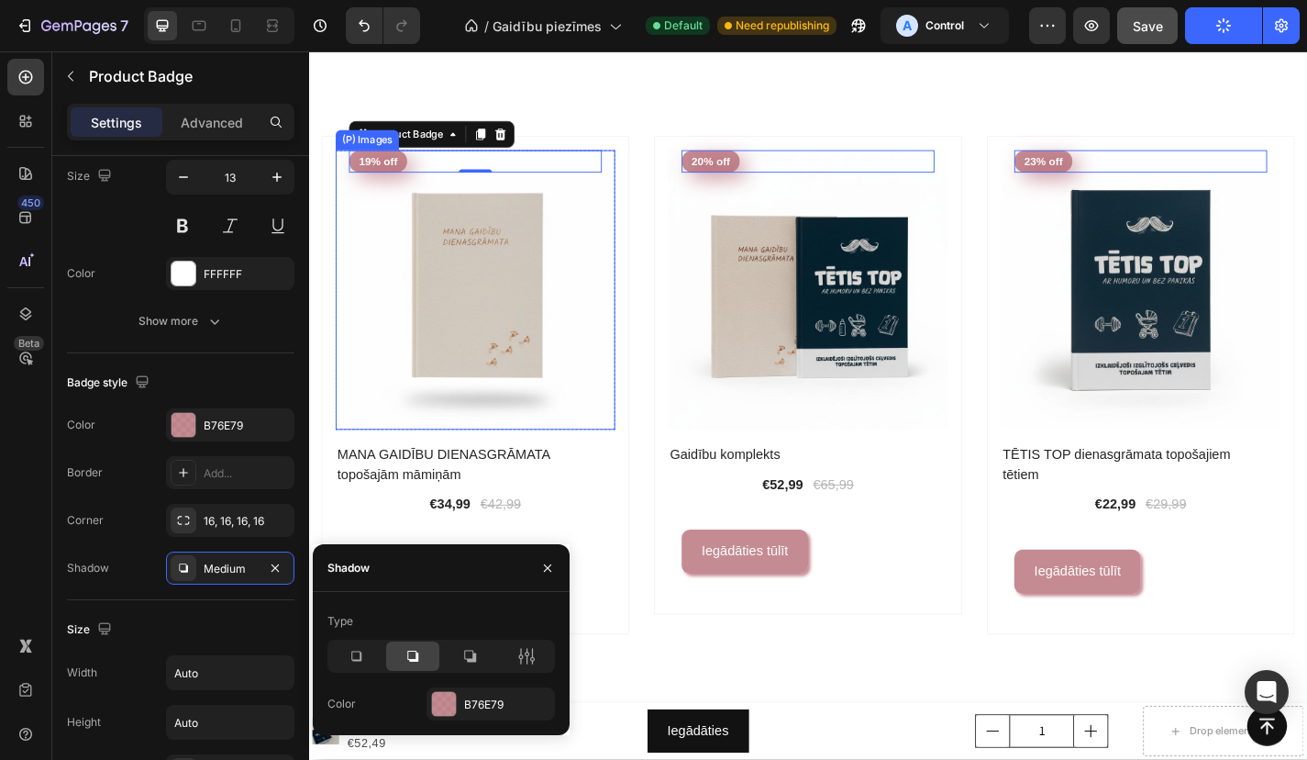
click at [384, 445] on img at bounding box center [493, 315] width 308 height 308
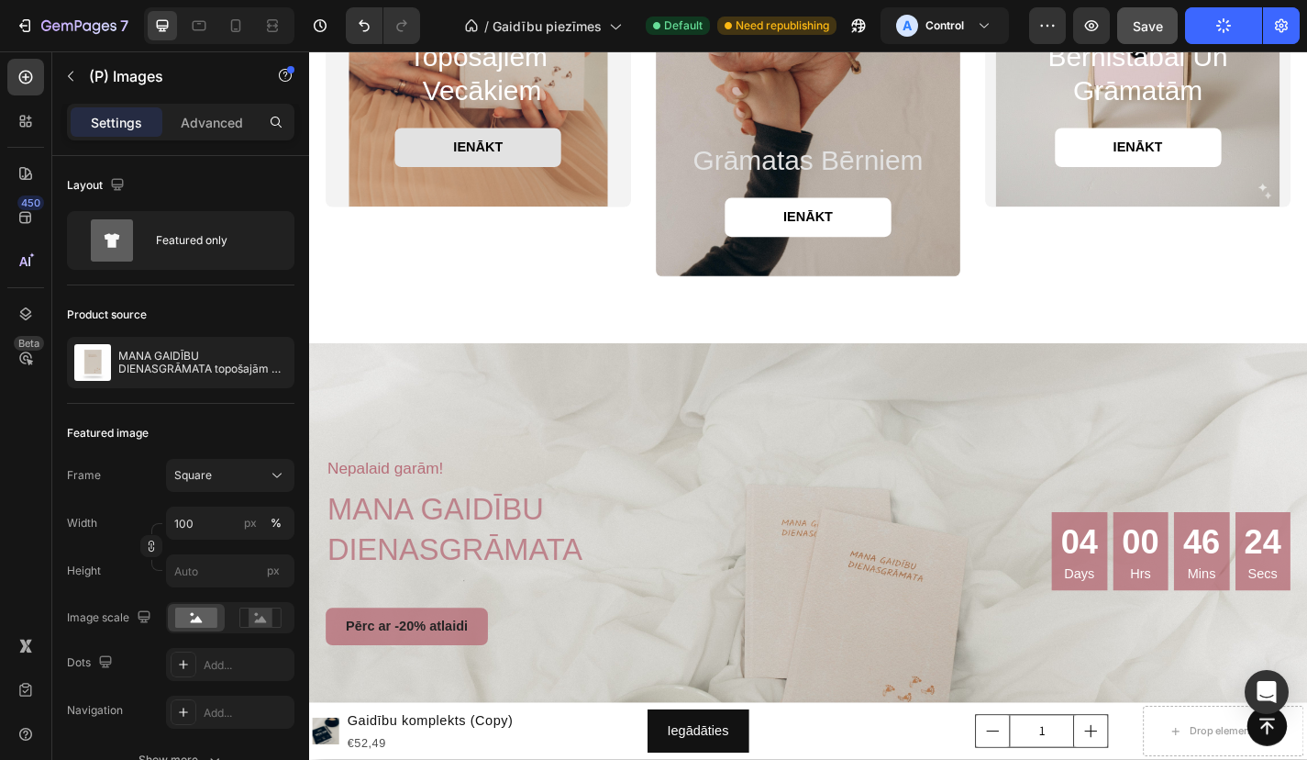
scroll to position [2518, 0]
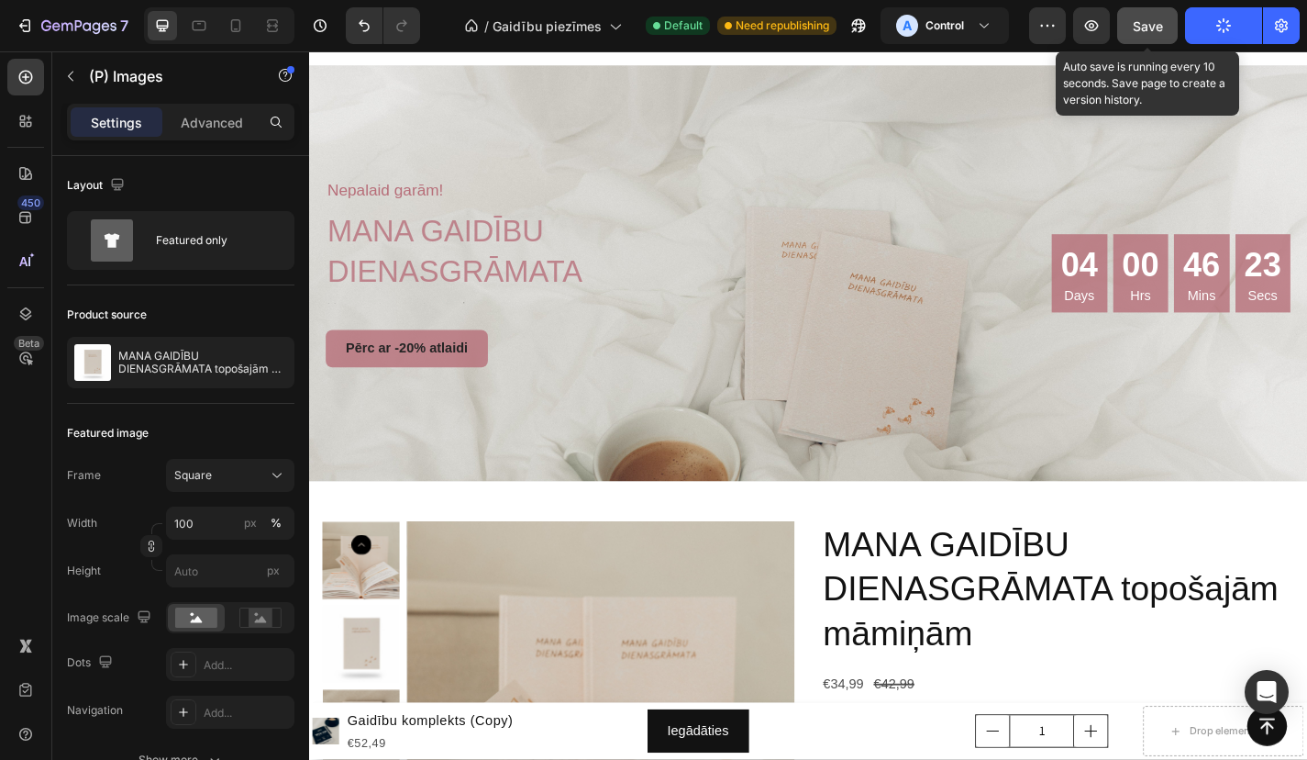
click at [1165, 30] on button "Save" at bounding box center [1147, 25] width 61 height 37
click at [1152, 27] on span "Save" at bounding box center [1148, 26] width 30 height 16
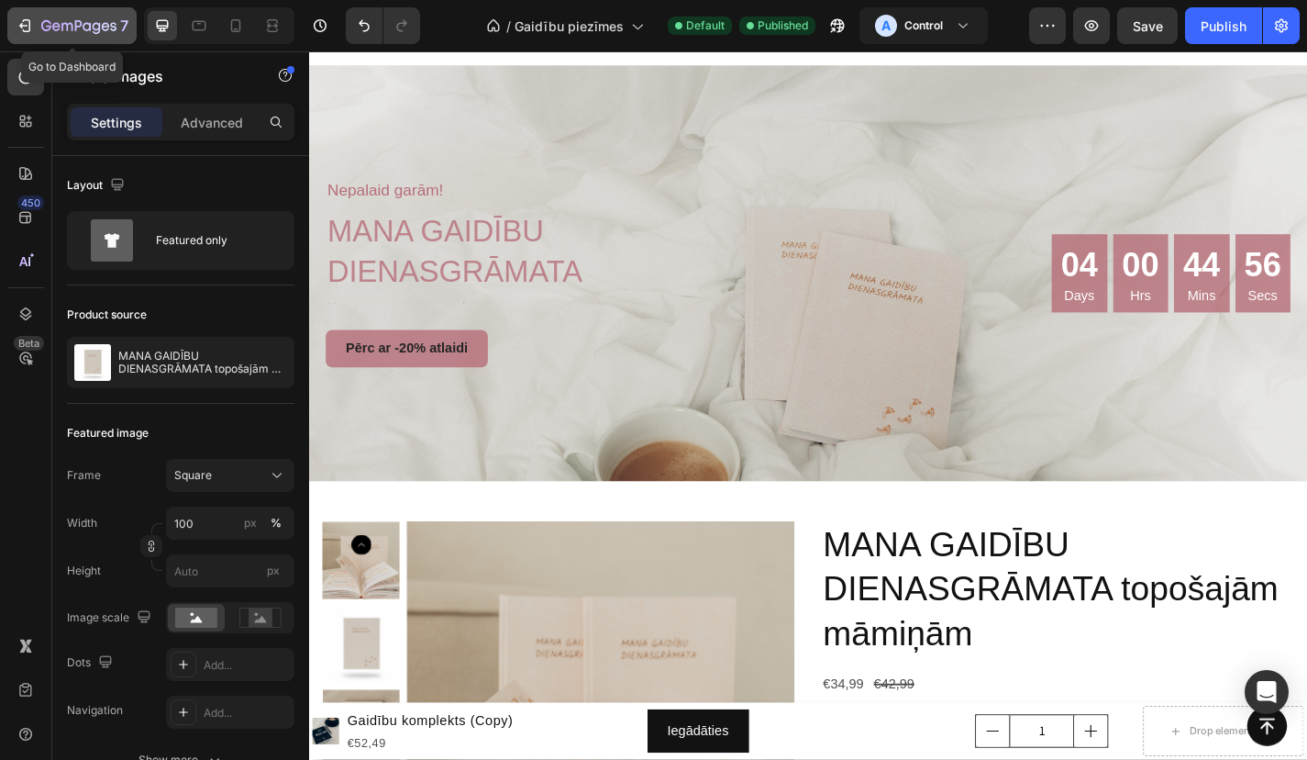
click at [46, 17] on div "7" at bounding box center [84, 26] width 87 height 22
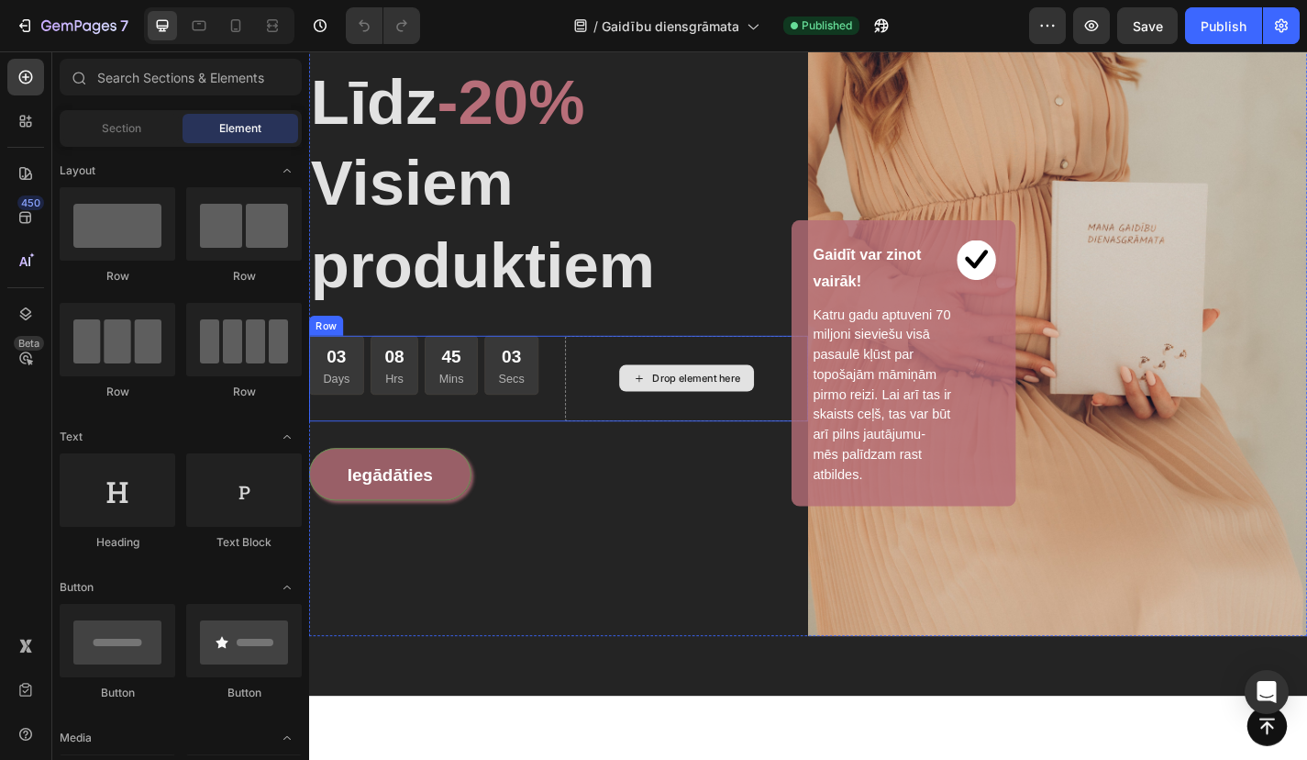
scroll to position [289, 0]
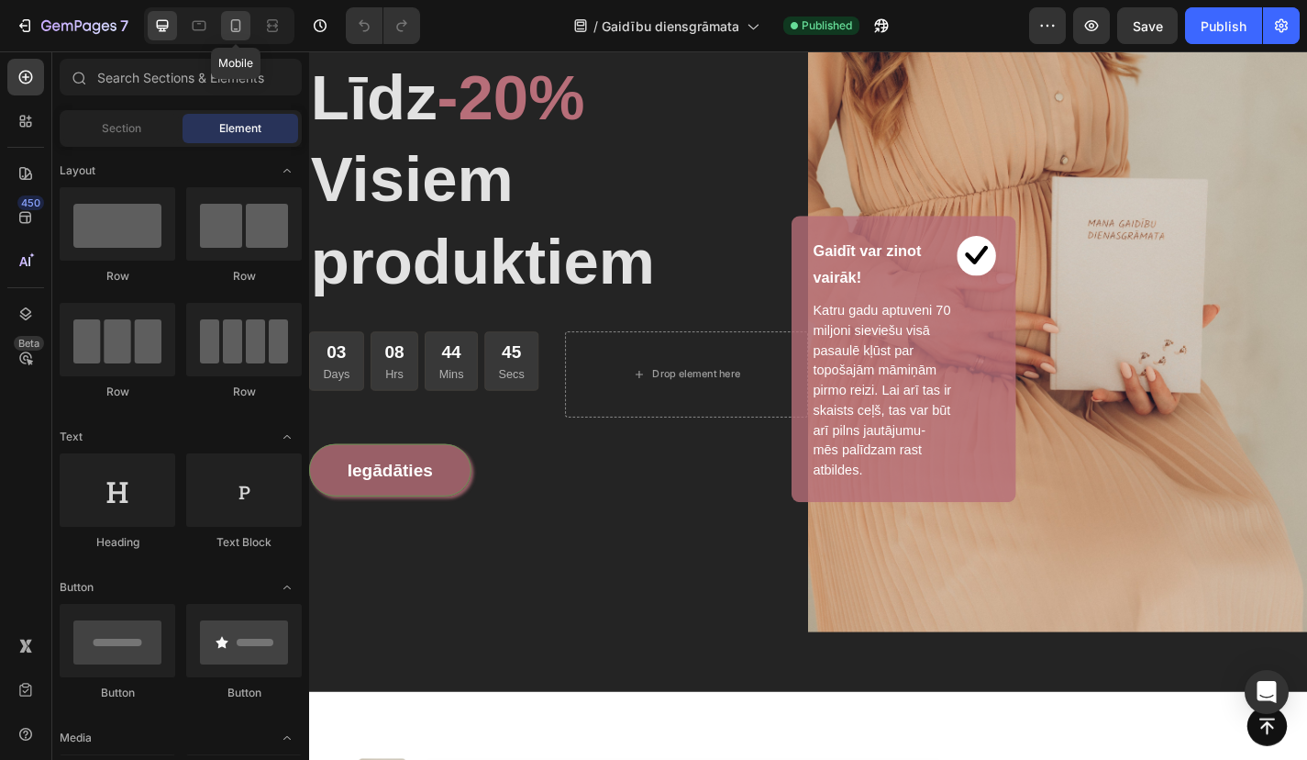
click at [242, 31] on icon at bounding box center [236, 26] width 18 height 18
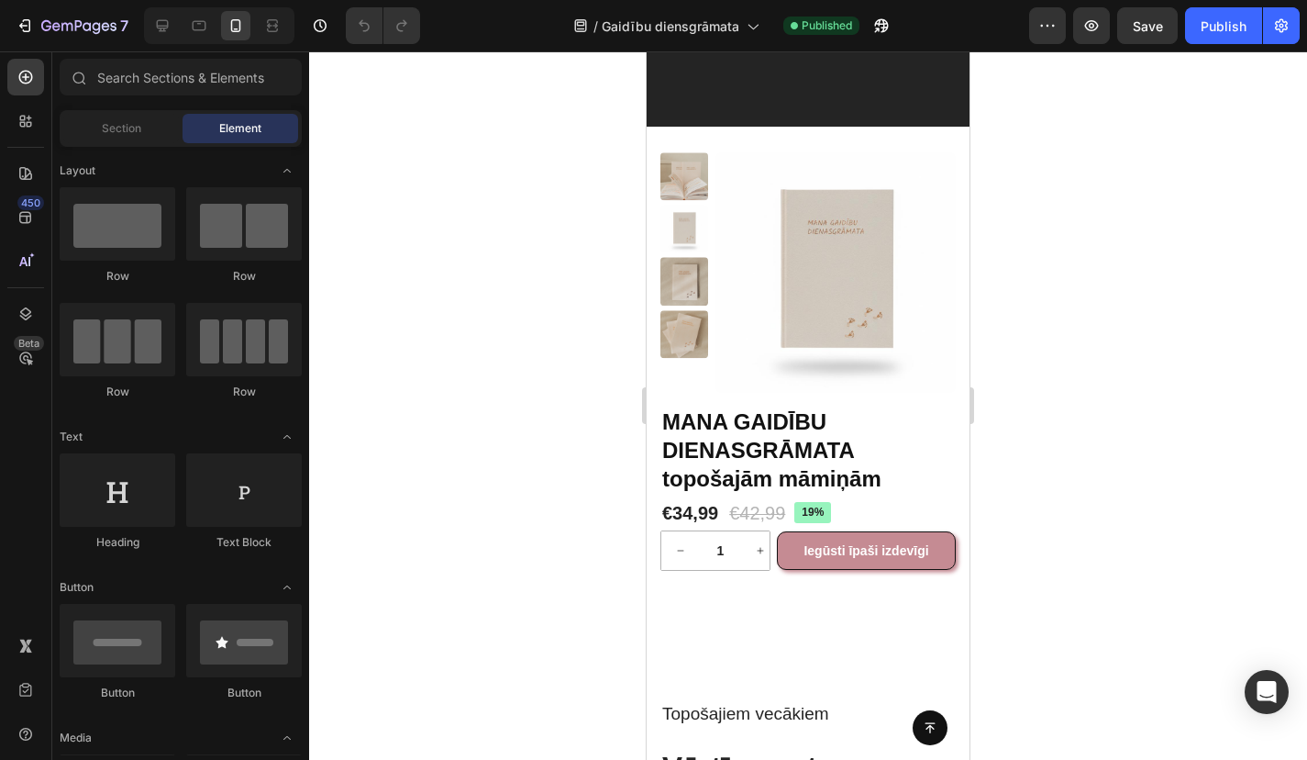
scroll to position [1130, 0]
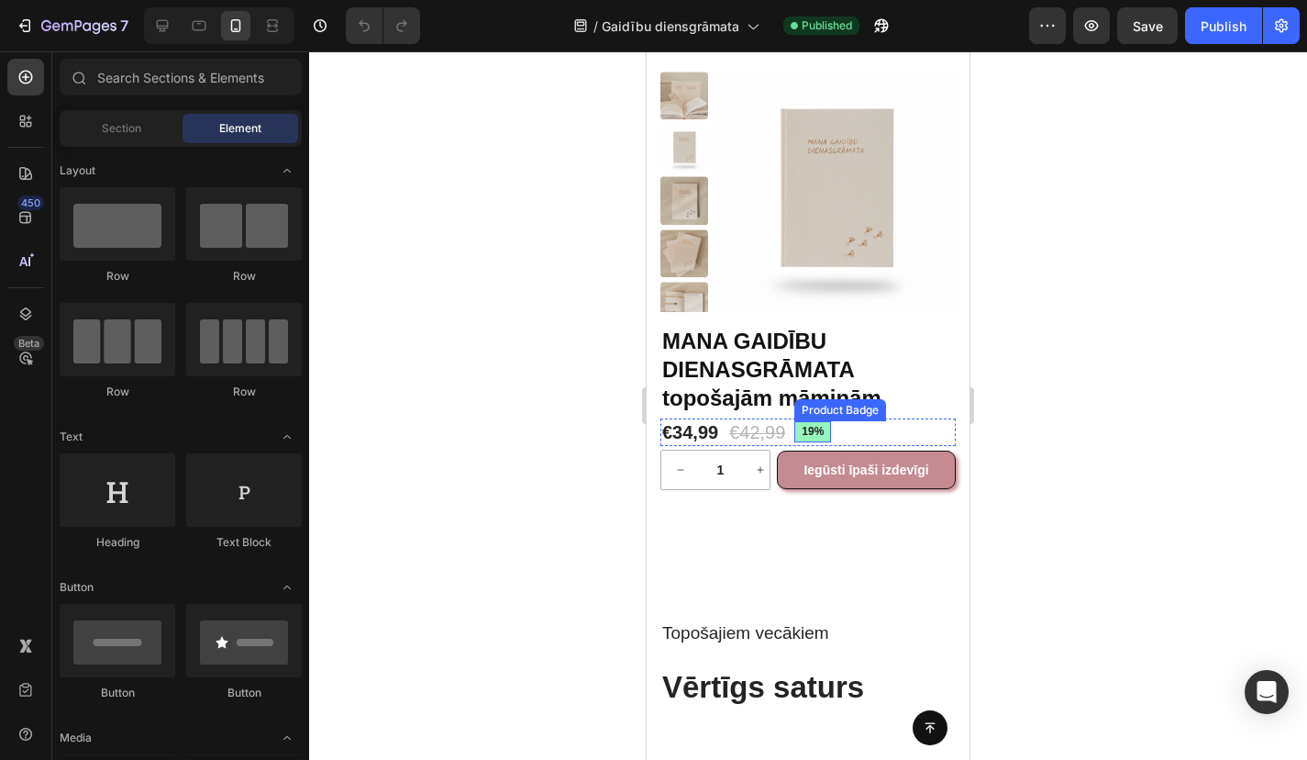
click at [818, 429] on pre "19%" at bounding box center [813, 432] width 37 height 22
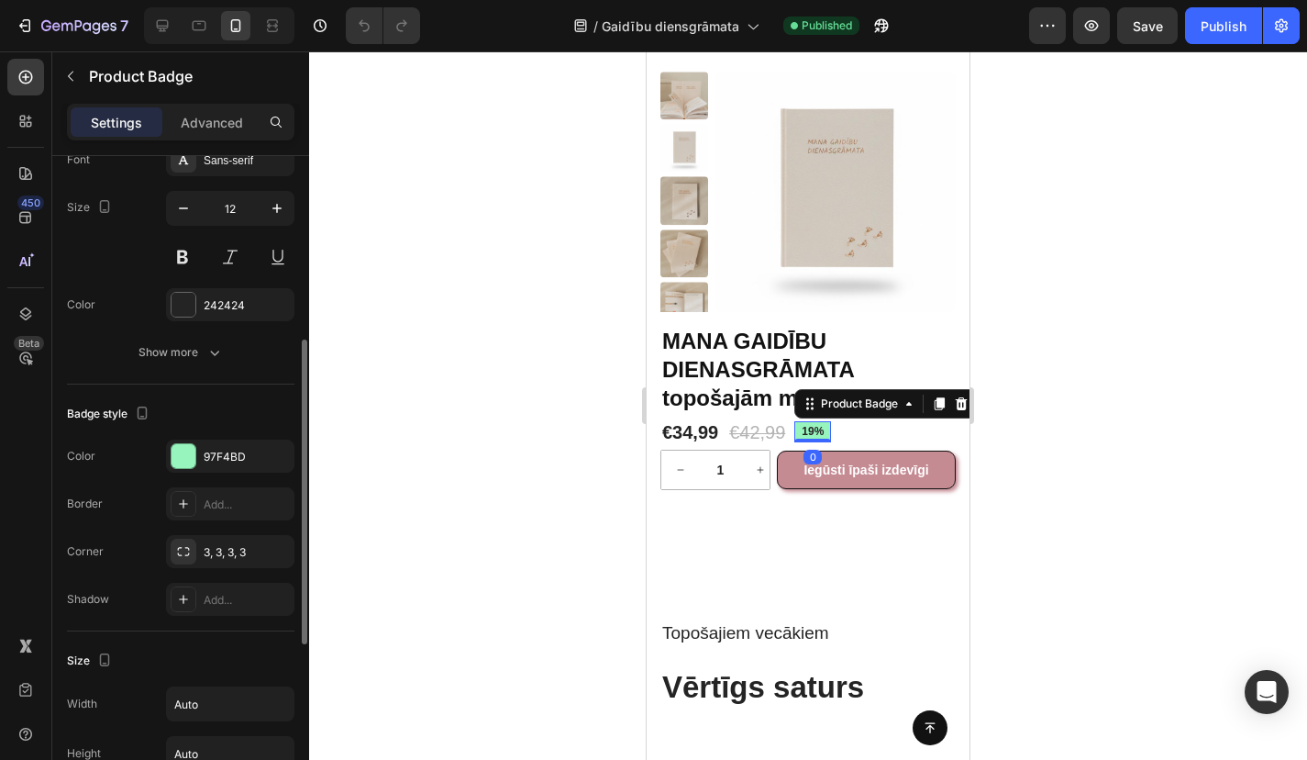
scroll to position [423, 0]
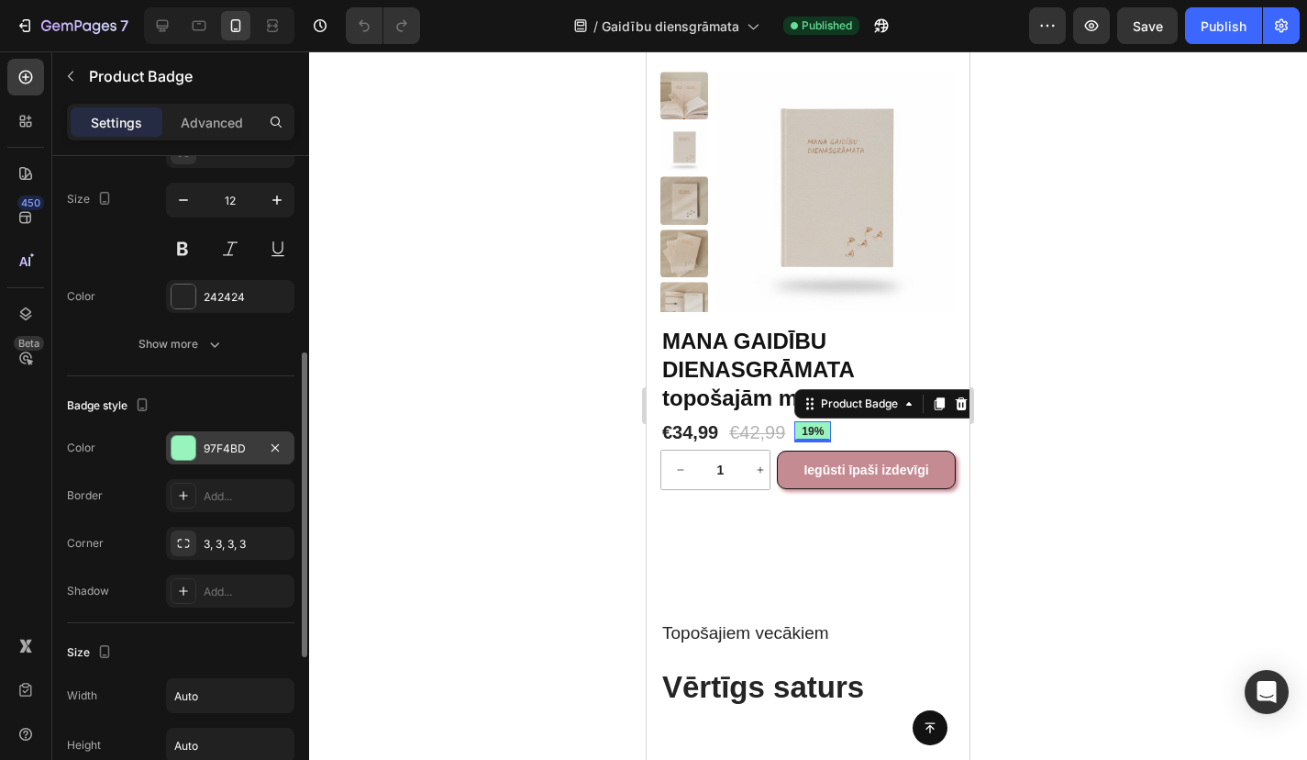
click at [183, 446] on div at bounding box center [184, 448] width 24 height 24
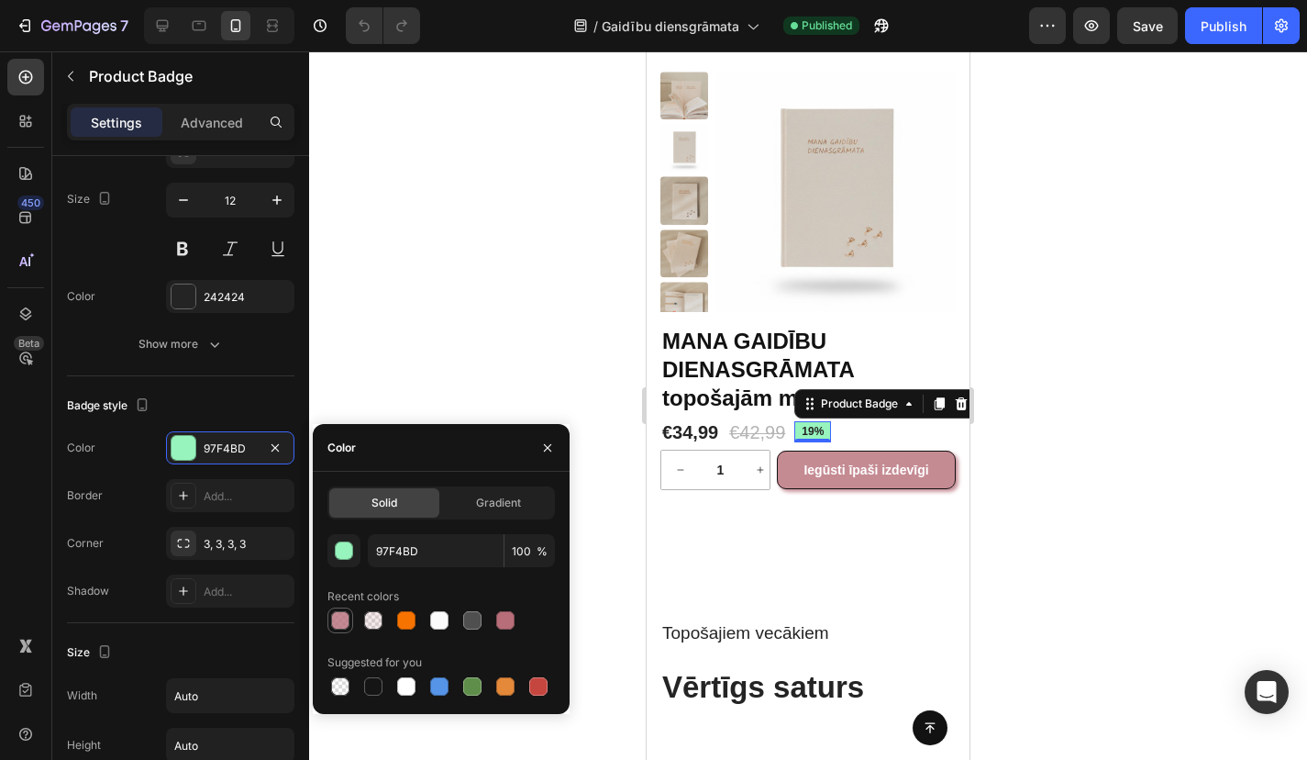
click at [332, 614] on div at bounding box center [340, 620] width 18 height 18
type input "B76E79"
type input "80"
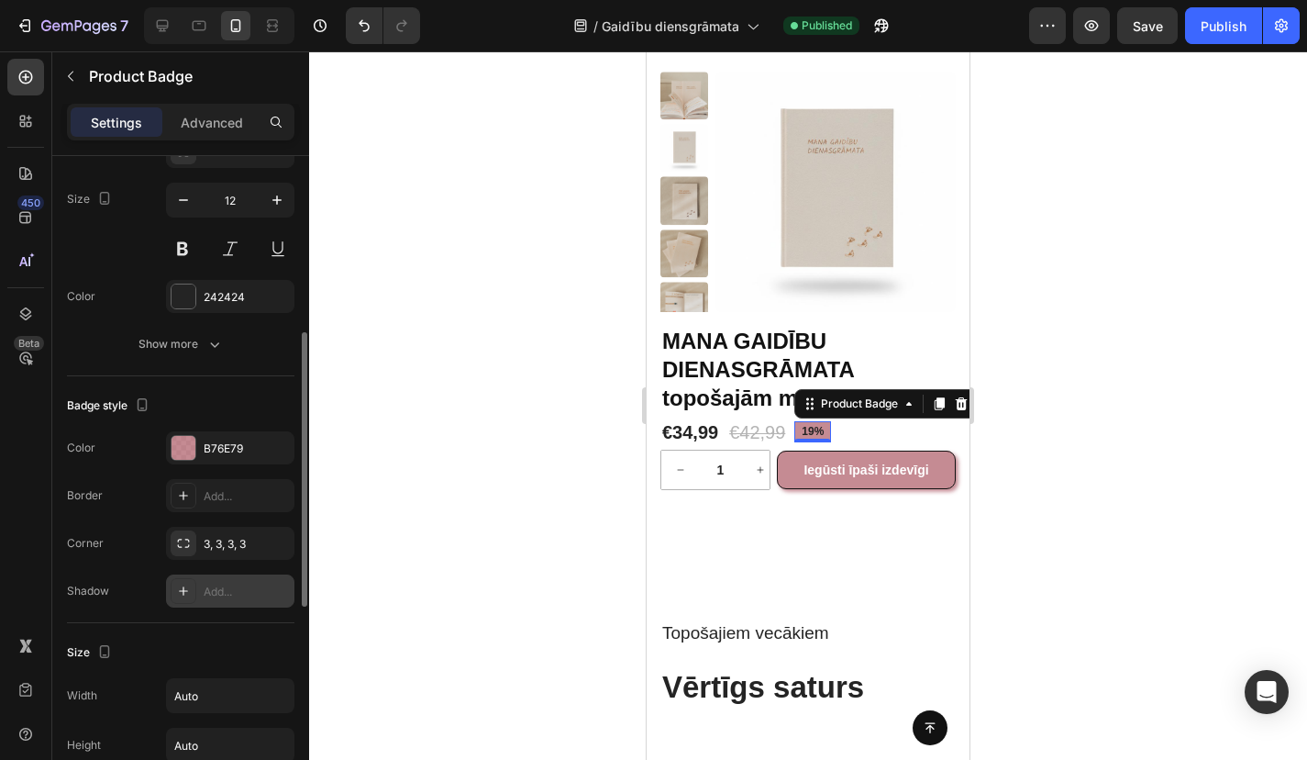
click at [228, 588] on div "Add..." at bounding box center [247, 592] width 86 height 17
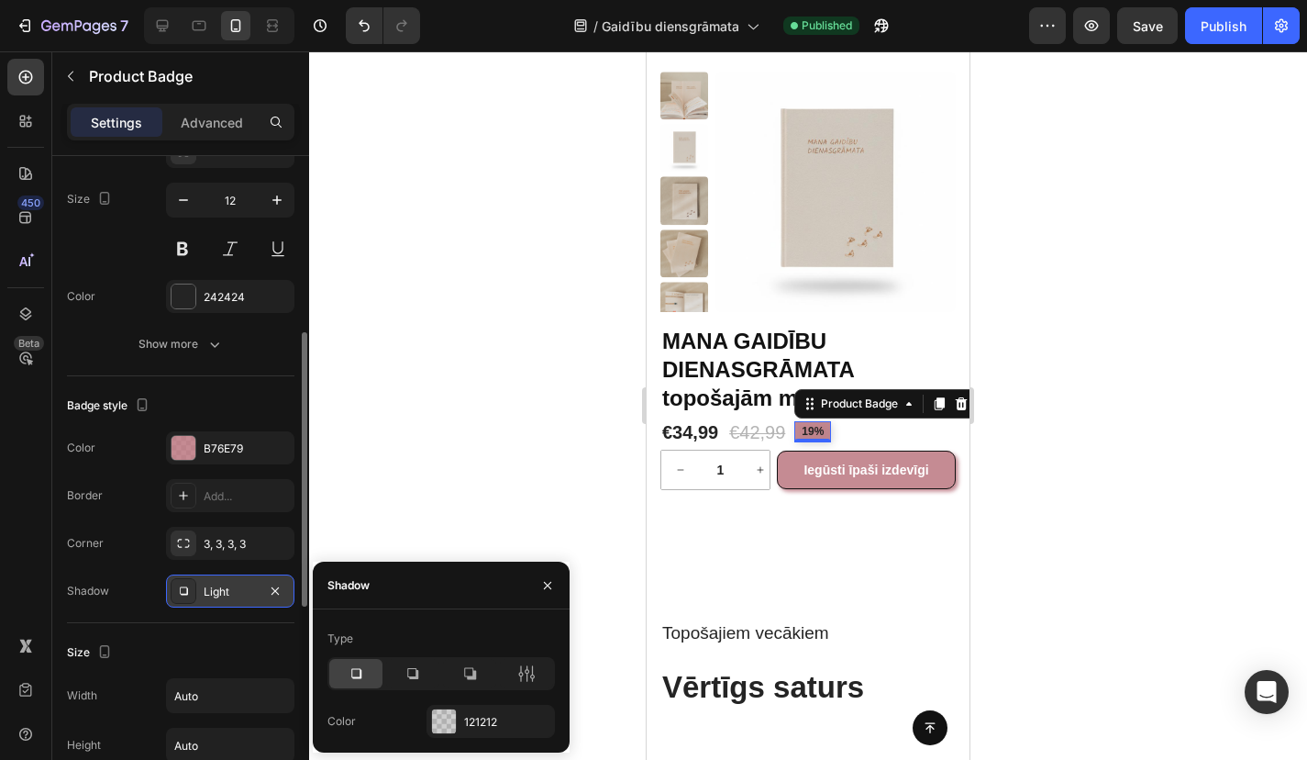
click at [228, 588] on div "Light" at bounding box center [230, 592] width 53 height 17
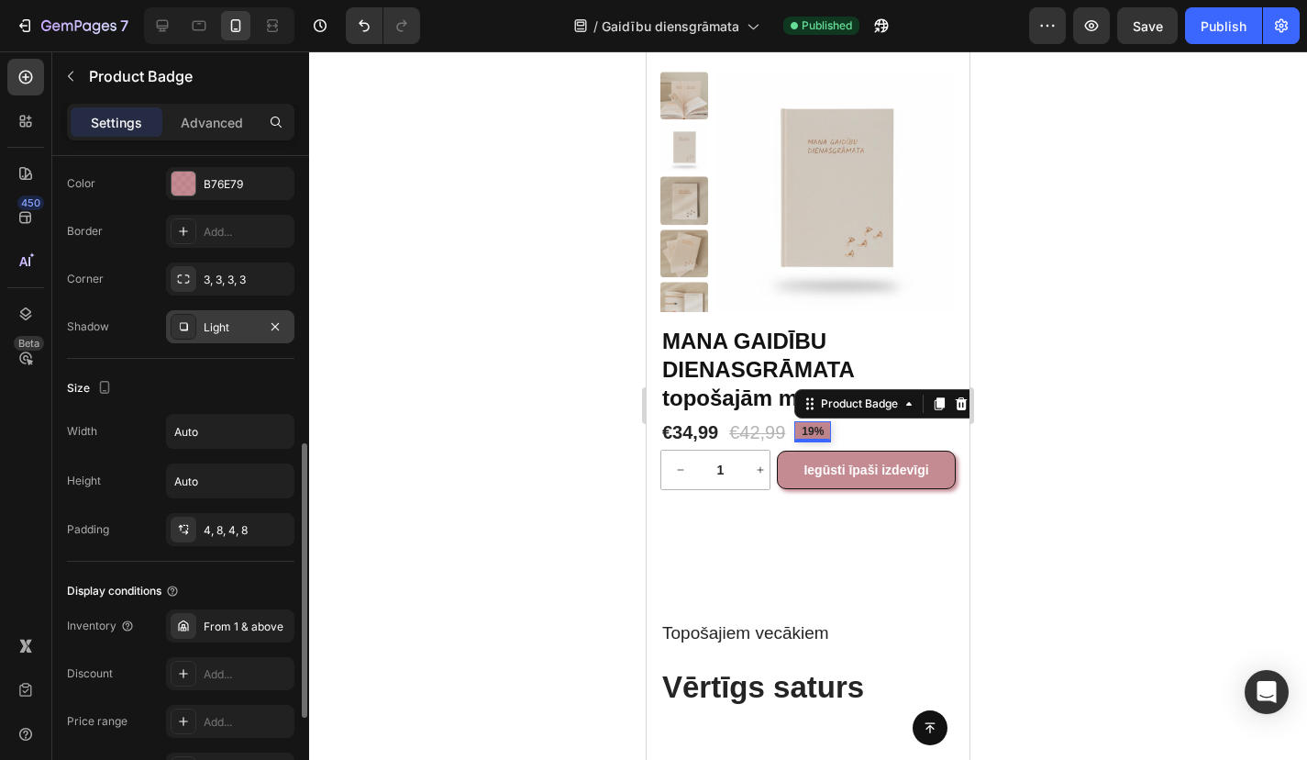
scroll to position [687, 0]
click at [243, 325] on div "Light" at bounding box center [230, 327] width 53 height 17
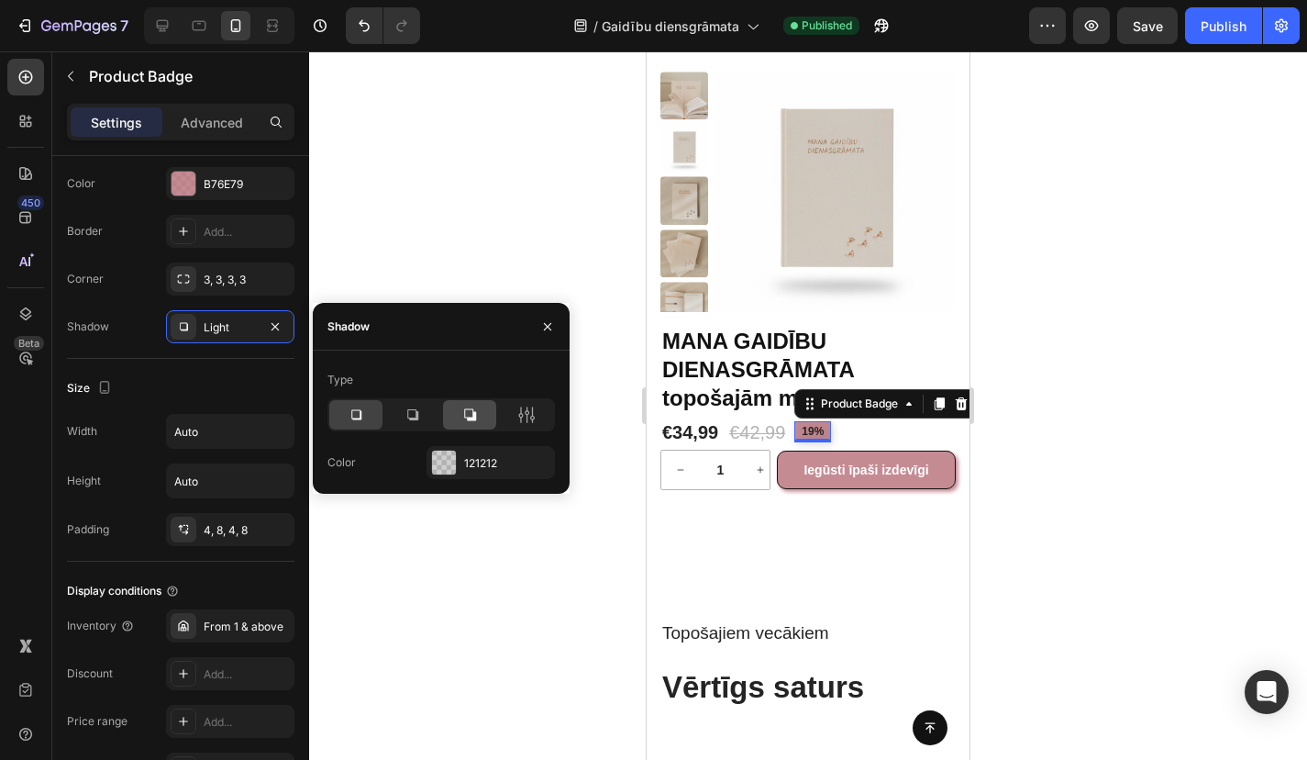
click at [470, 415] on icon at bounding box center [470, 415] width 18 height 18
click at [446, 460] on div at bounding box center [444, 462] width 24 height 24
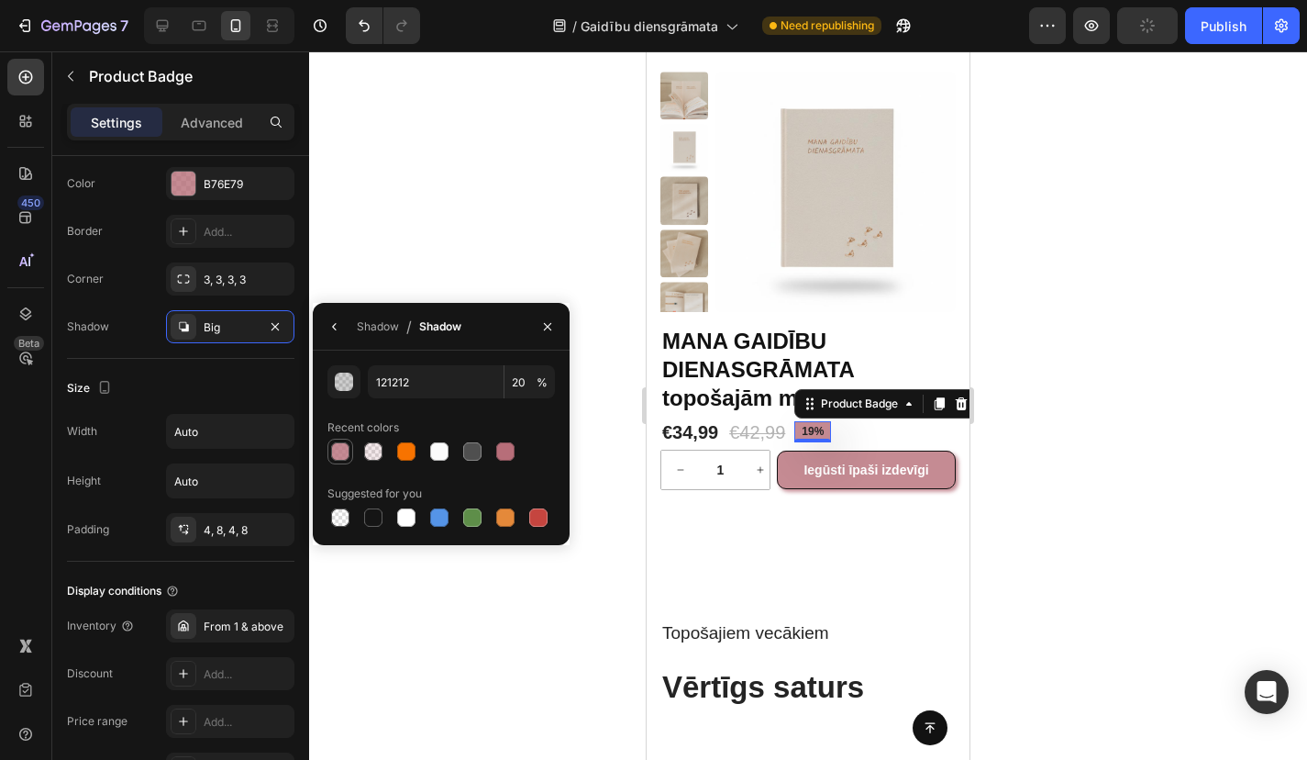
click at [340, 448] on div at bounding box center [340, 451] width 18 height 18
type input "B76E79"
type input "80"
click at [454, 608] on div at bounding box center [808, 405] width 998 height 708
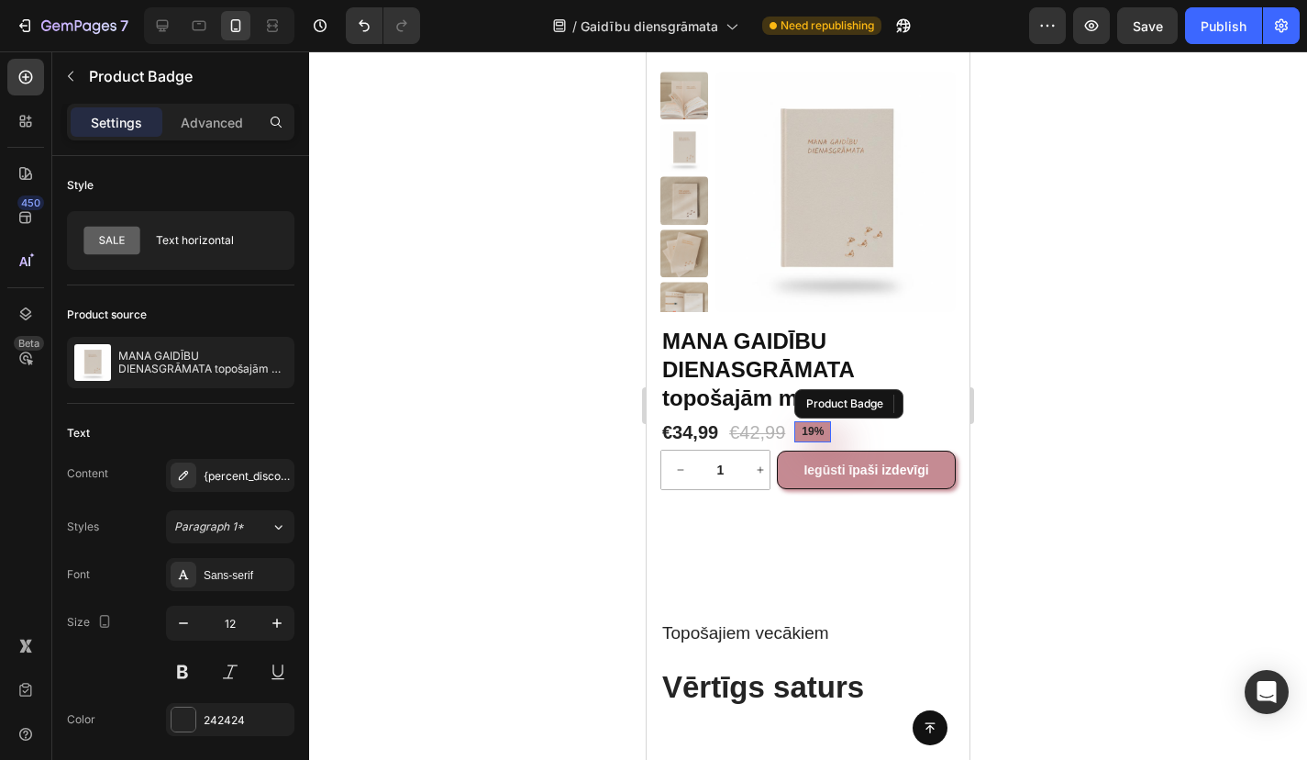
click at [824, 427] on pre "19%" at bounding box center [813, 432] width 37 height 22
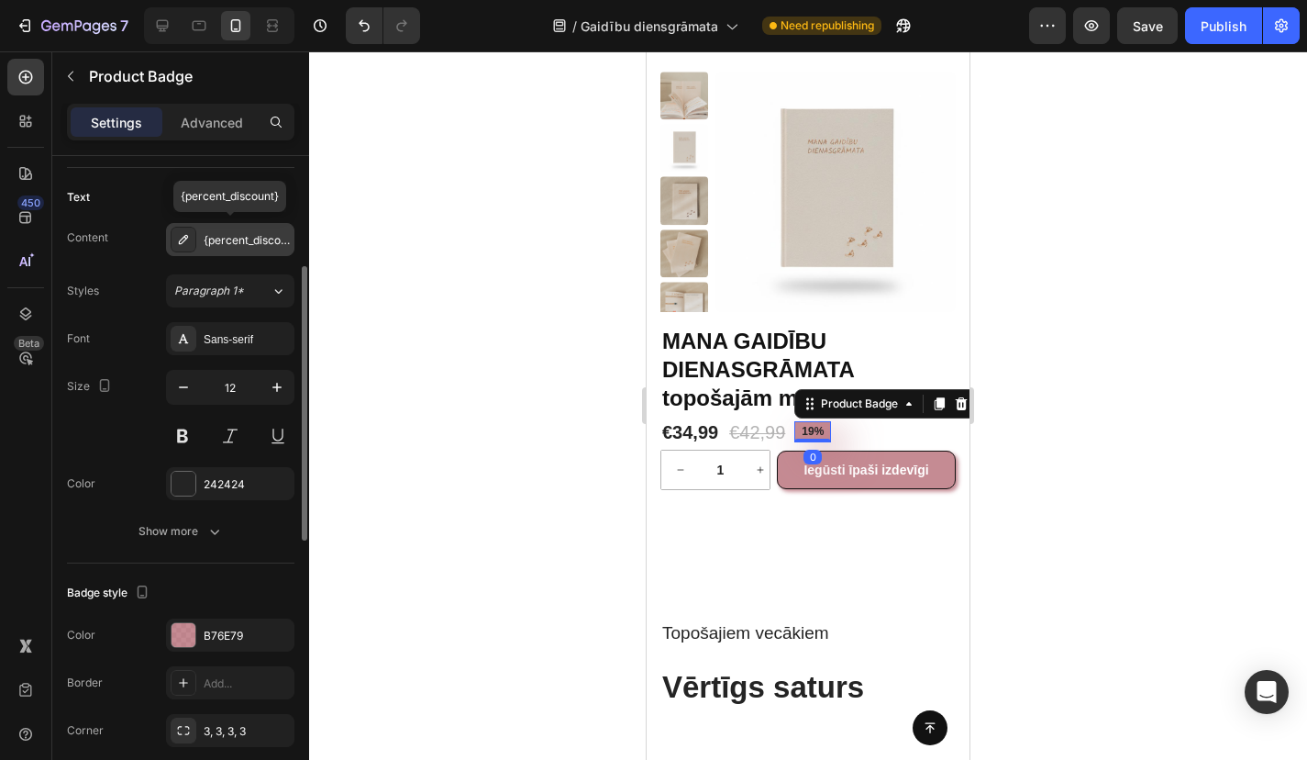
scroll to position [350, 0]
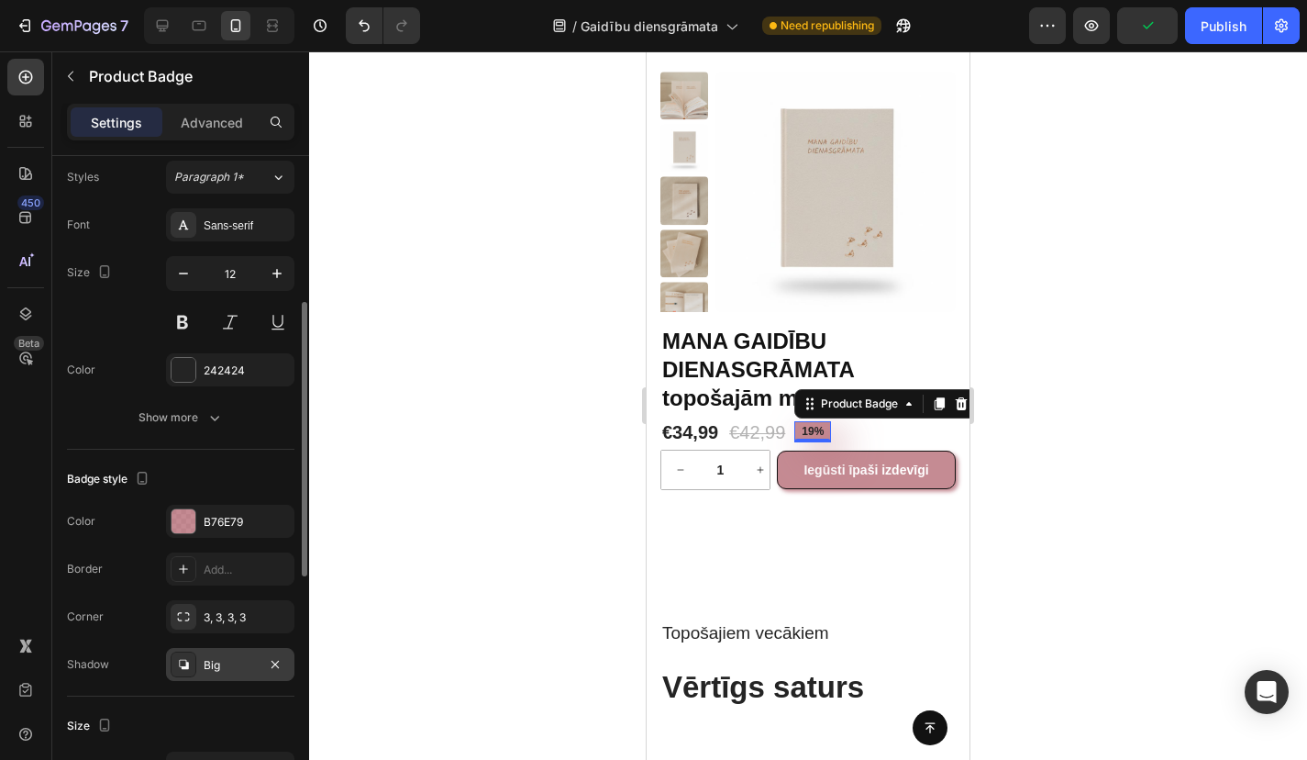
click at [219, 659] on div "Big" at bounding box center [230, 665] width 53 height 17
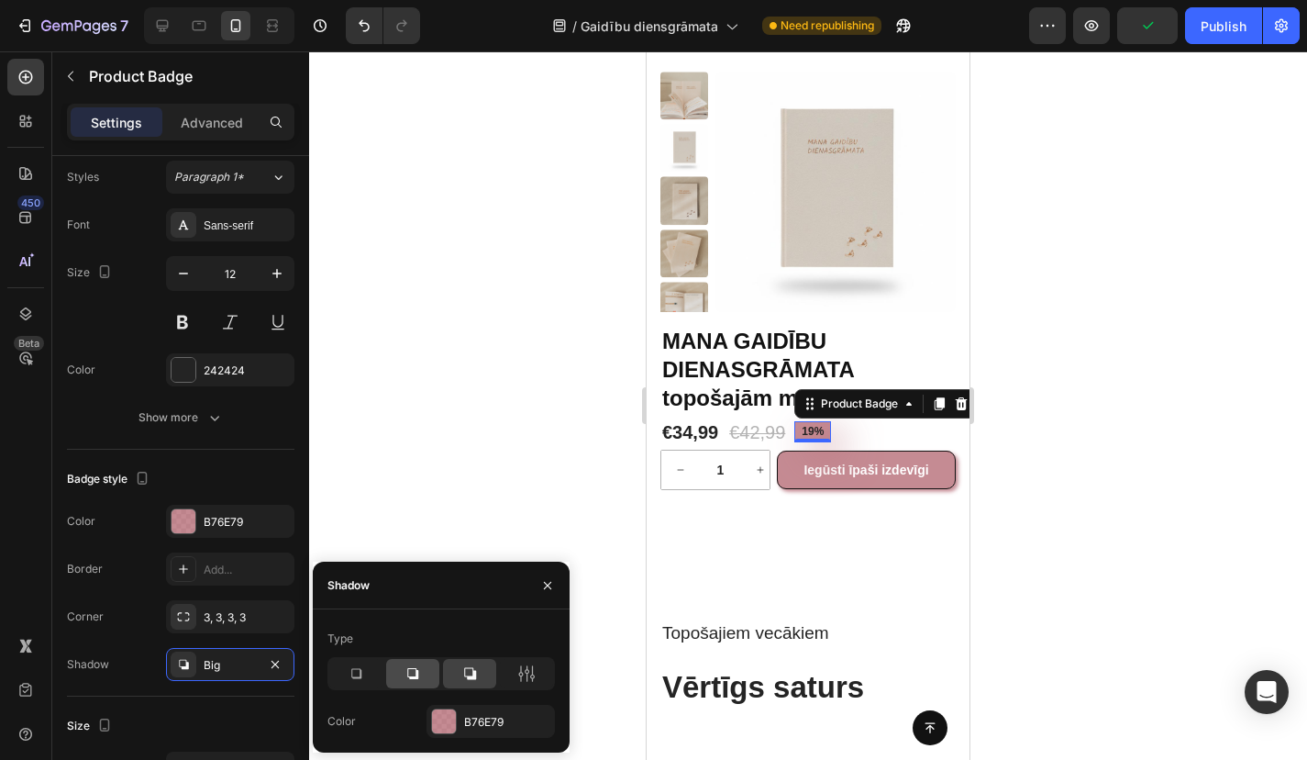
click at [428, 673] on div at bounding box center [412, 673] width 53 height 29
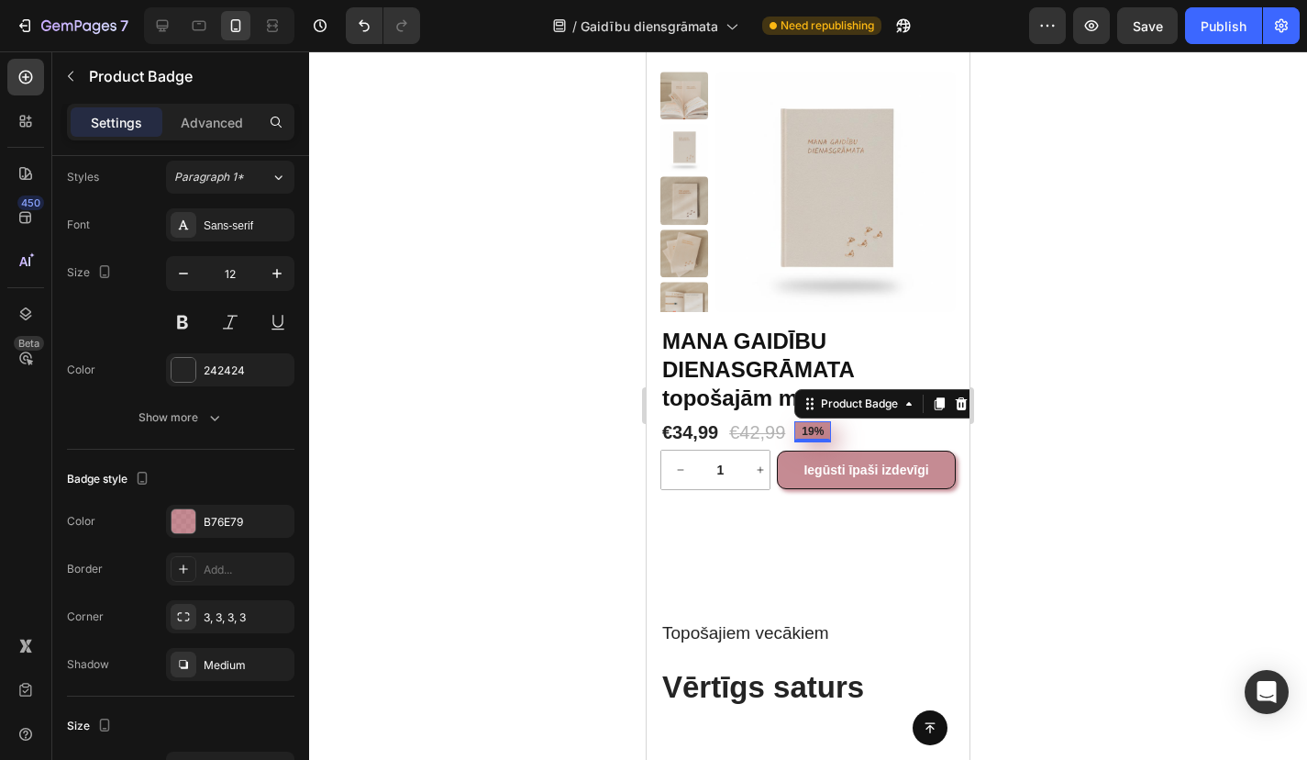
click at [435, 421] on div at bounding box center [808, 405] width 998 height 708
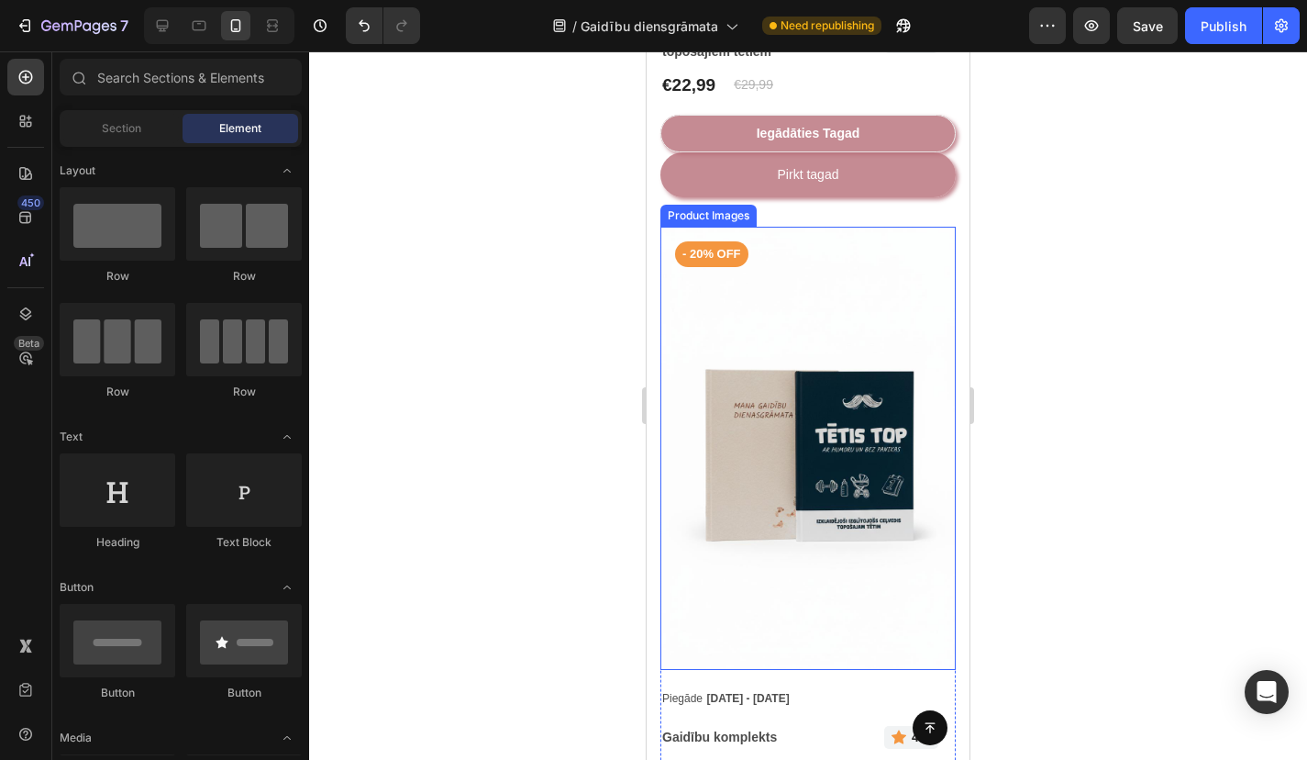
scroll to position [3096, 0]
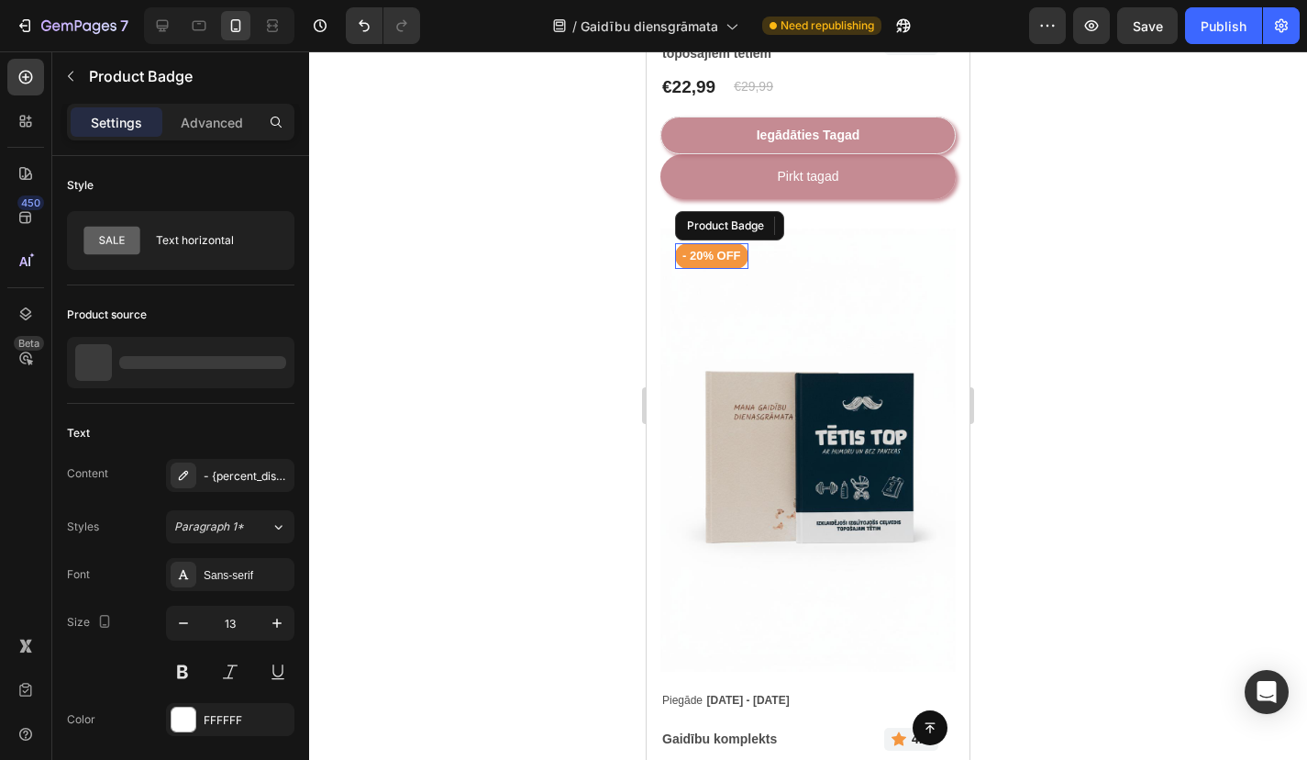
click at [731, 254] on pre "- 20% off" at bounding box center [711, 256] width 73 height 26
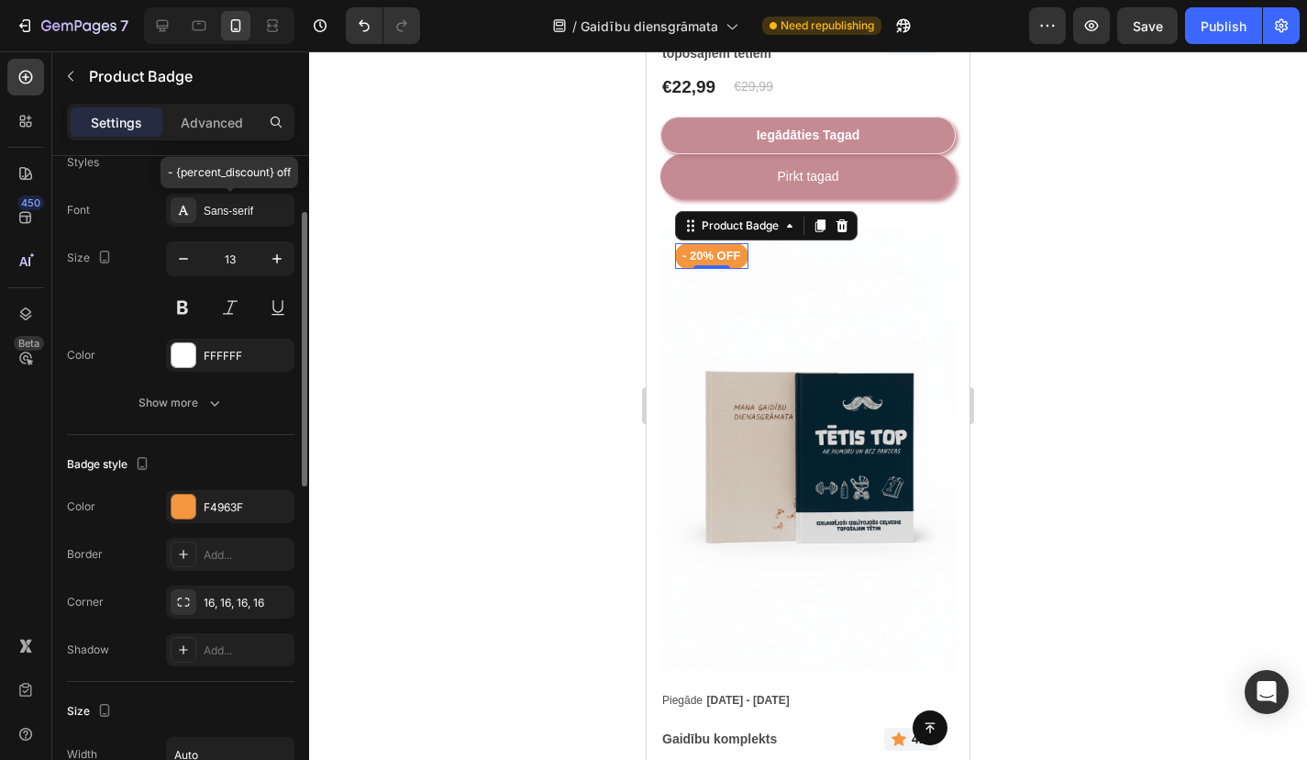
scroll to position [465, 0]
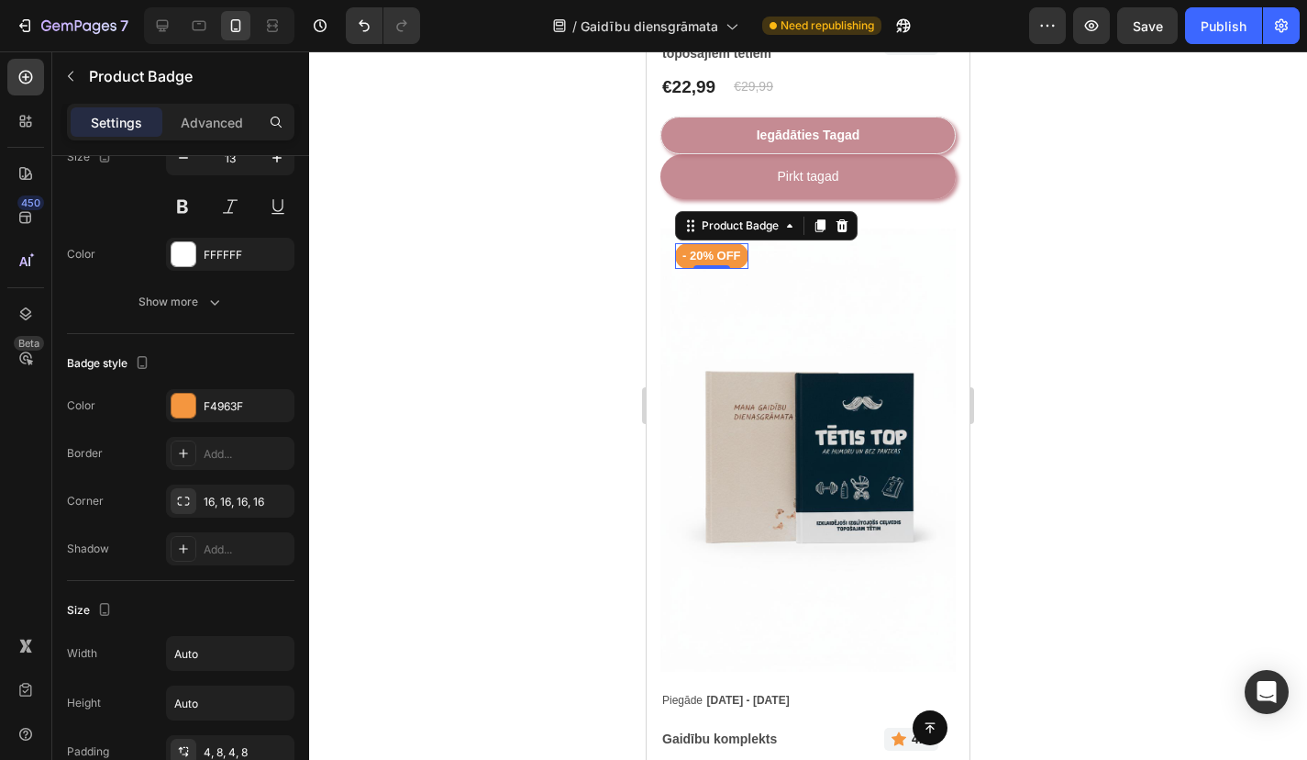
click at [484, 417] on div at bounding box center [808, 405] width 998 height 708
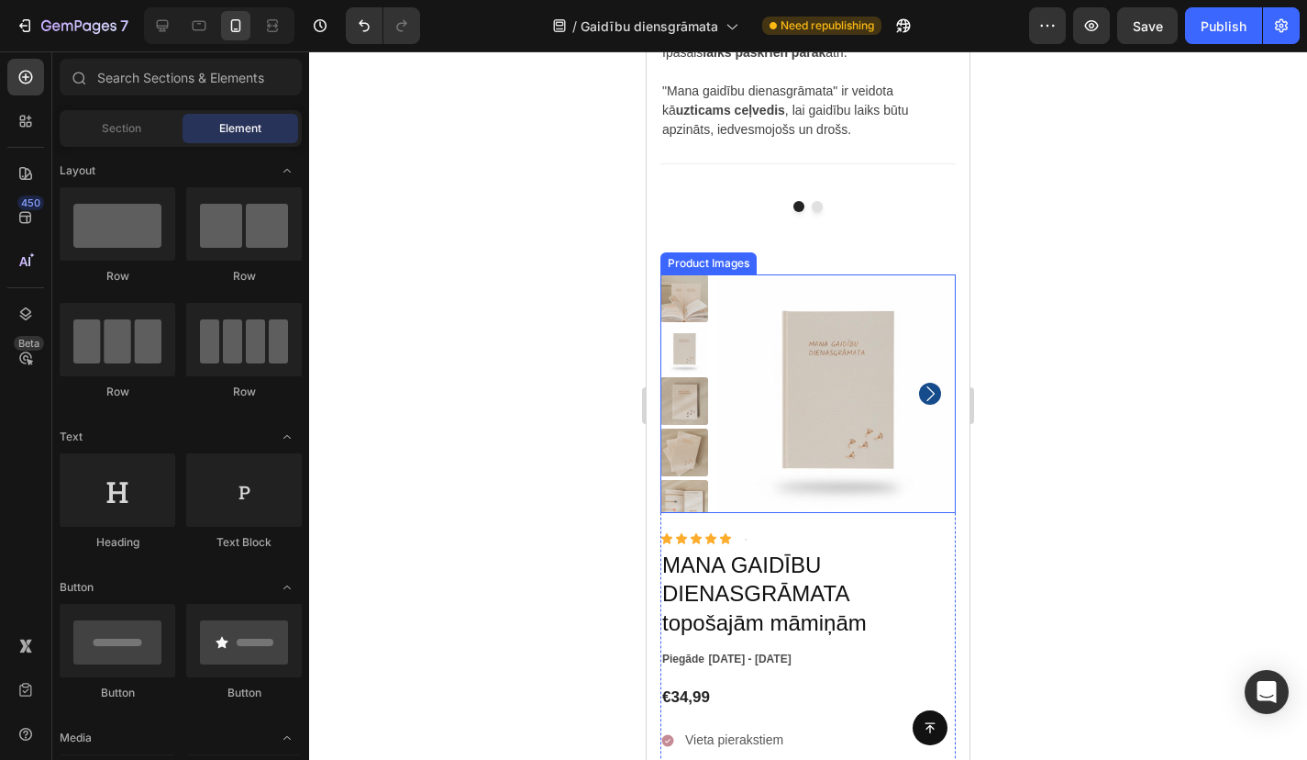
scroll to position [7538, 0]
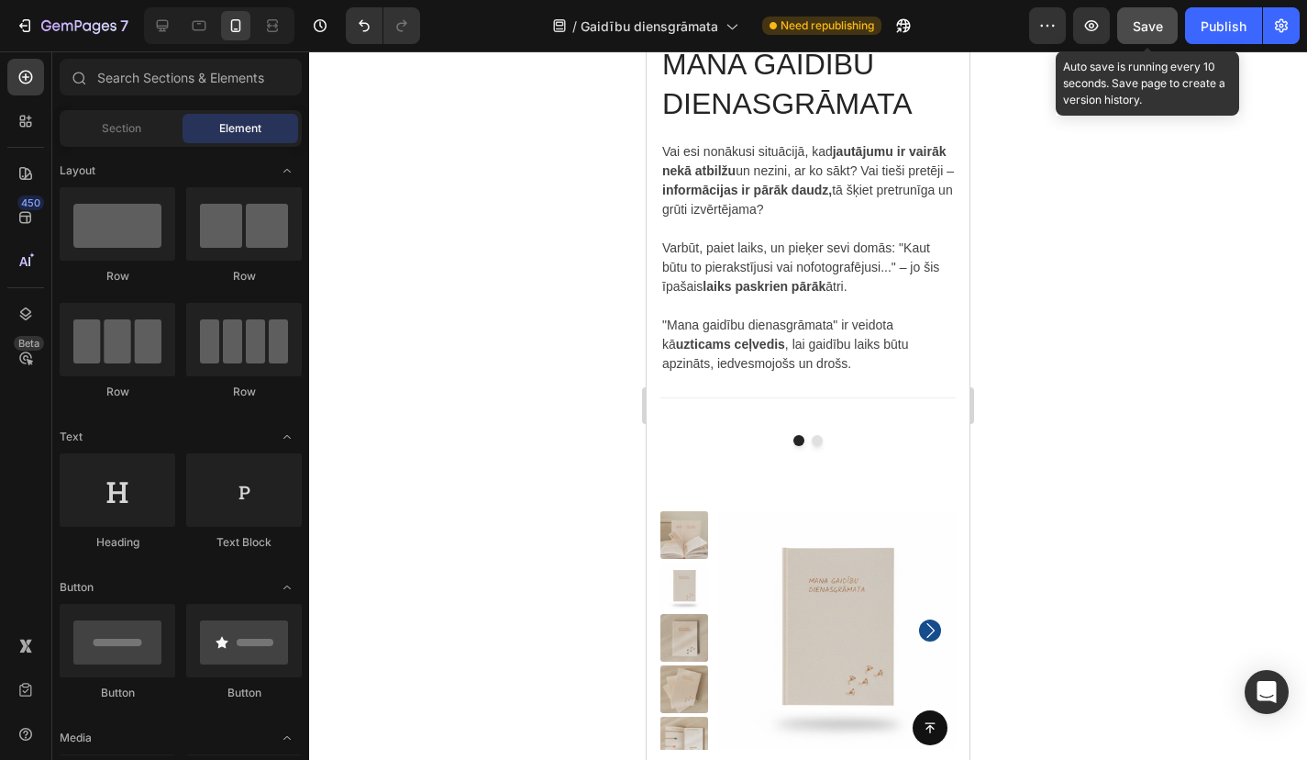
click at [1154, 29] on span "Save" at bounding box center [1148, 26] width 30 height 16
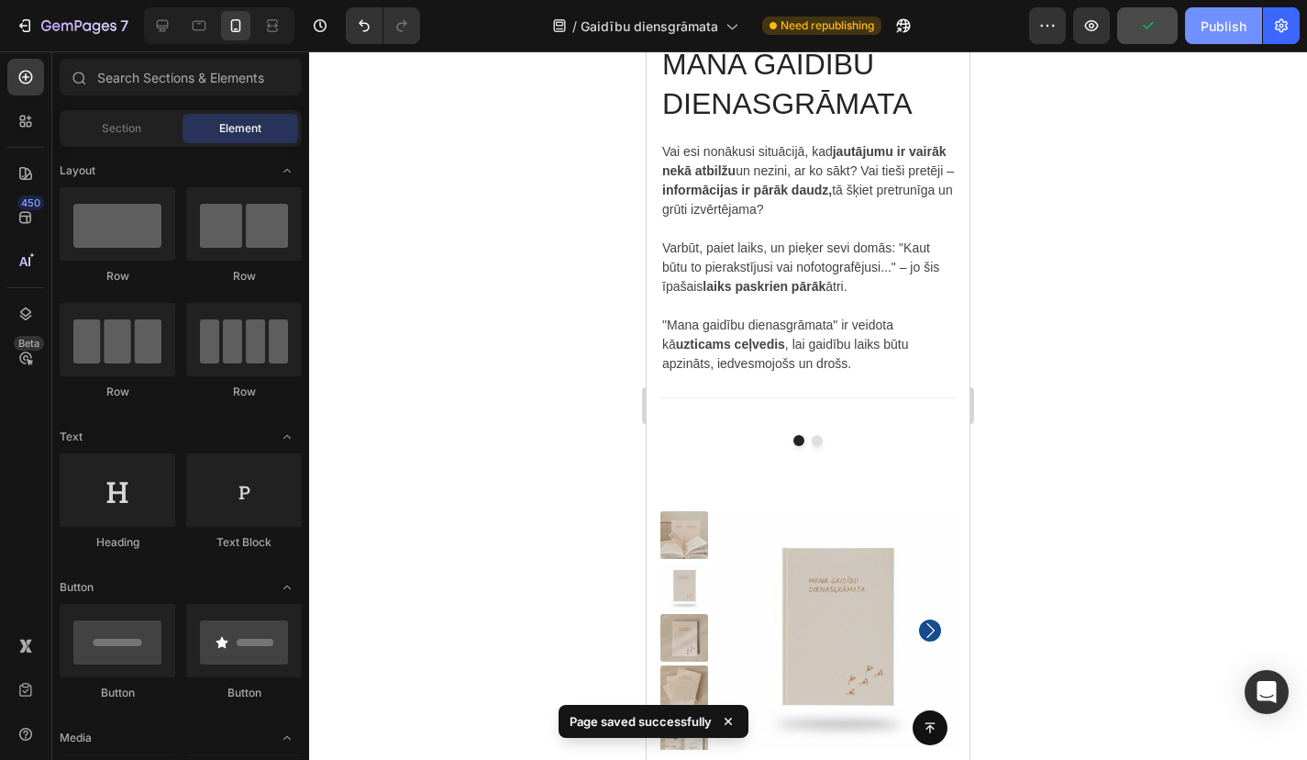
click at [1213, 30] on div "Publish" at bounding box center [1224, 26] width 46 height 19
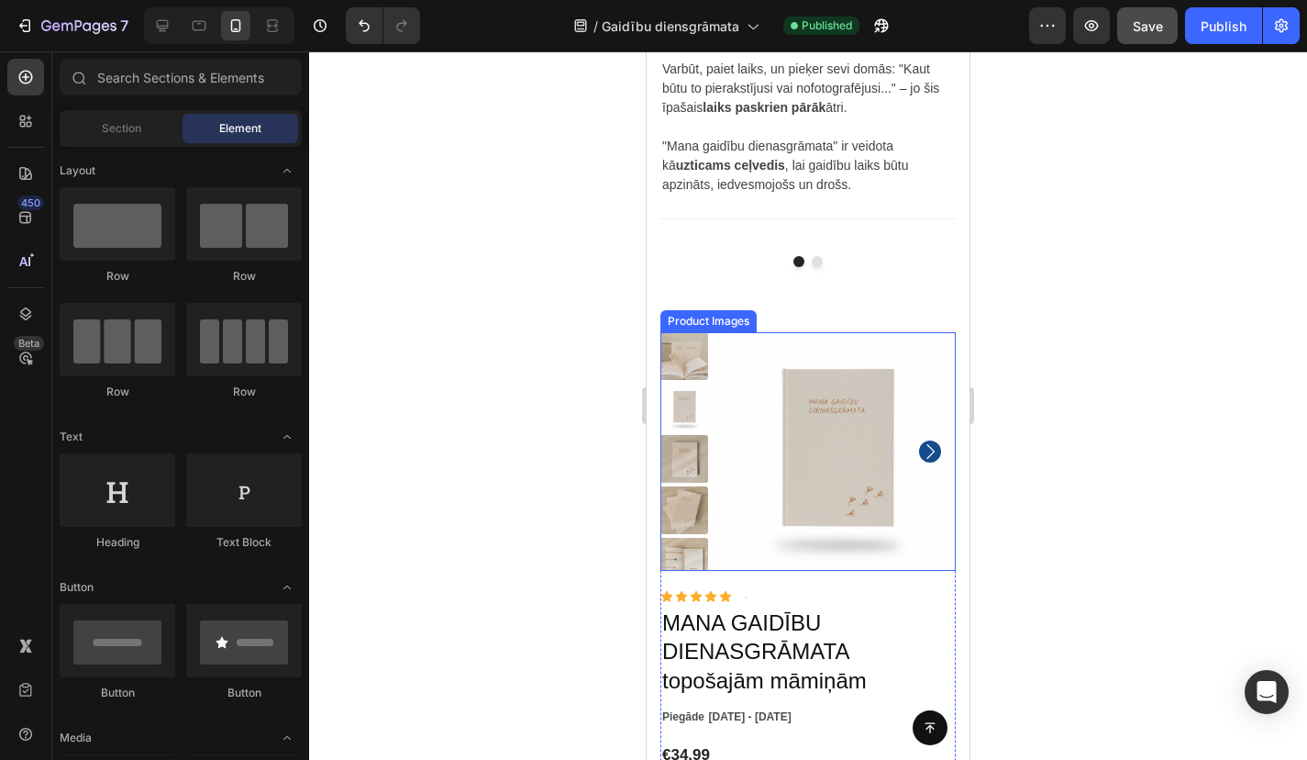
scroll to position [7718, 0]
click at [899, 337] on img at bounding box center [836, 450] width 239 height 239
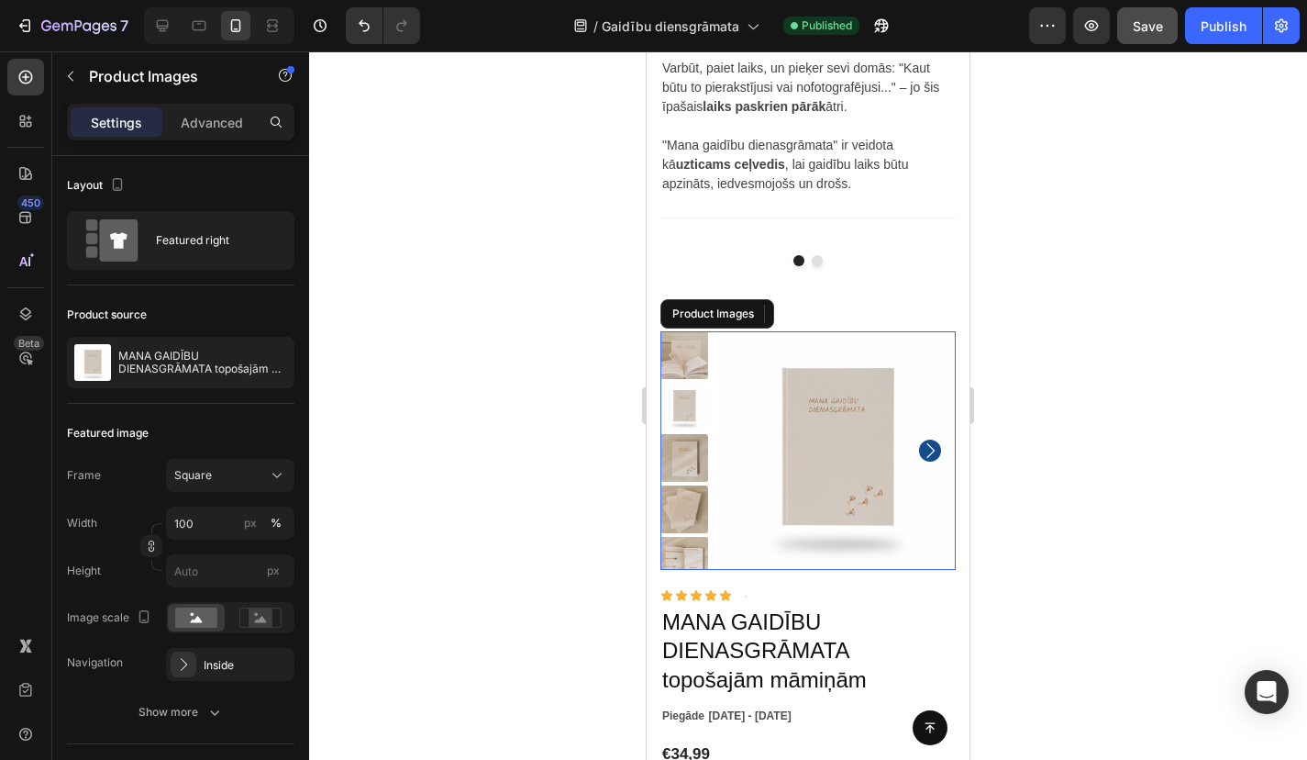
click at [928, 366] on img at bounding box center [836, 450] width 239 height 239
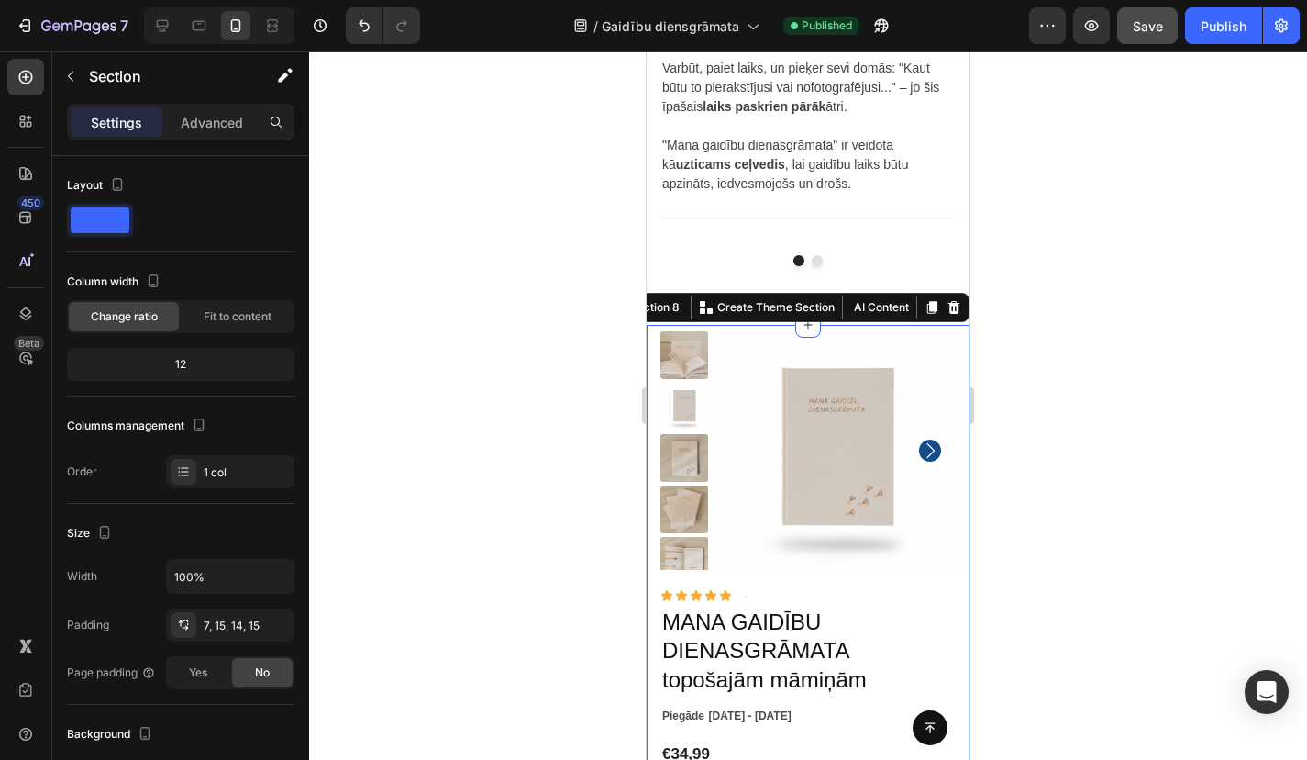
click at [959, 348] on div "Product Images Icon Kļūsi drošāka un spēcīgāka Text Block Icon Atbalsts 24/7 Te…" at bounding box center [808, 672] width 323 height 695
click at [959, 306] on icon at bounding box center [955, 307] width 12 height 13
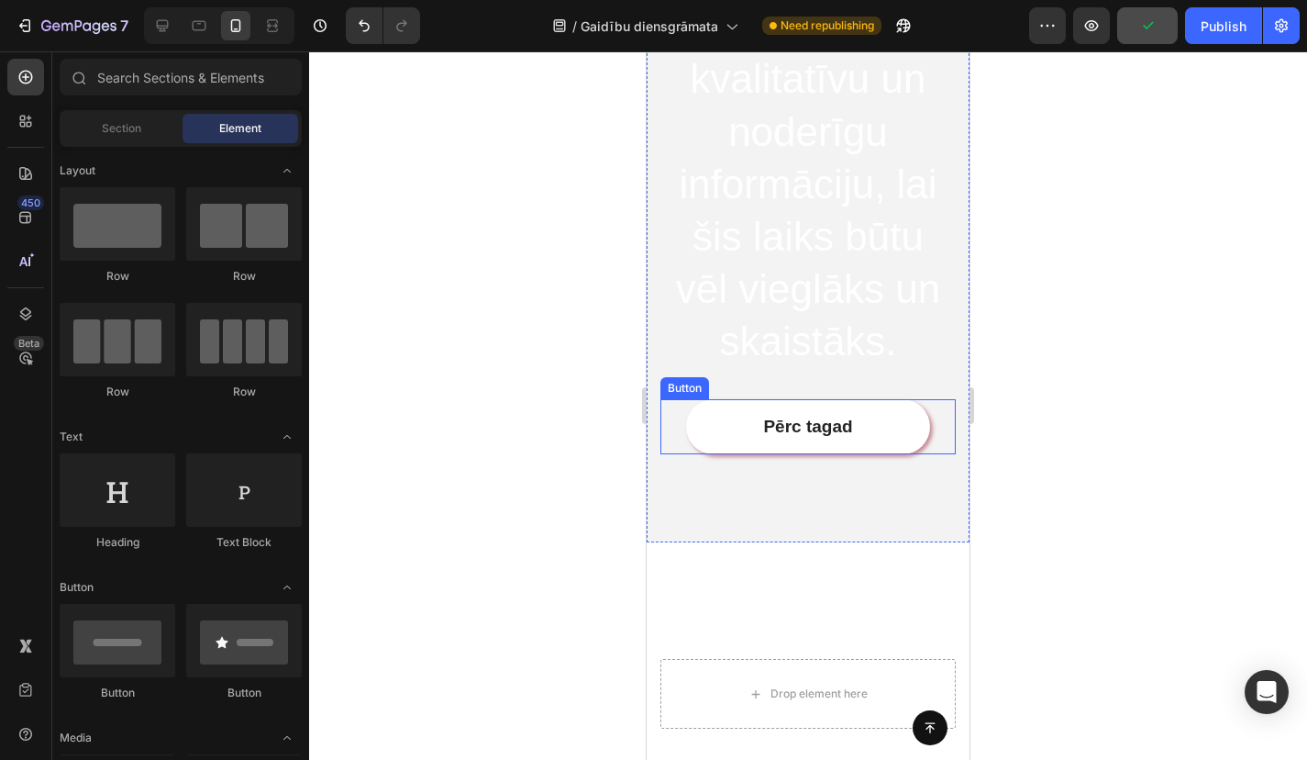
scroll to position [8872, 0]
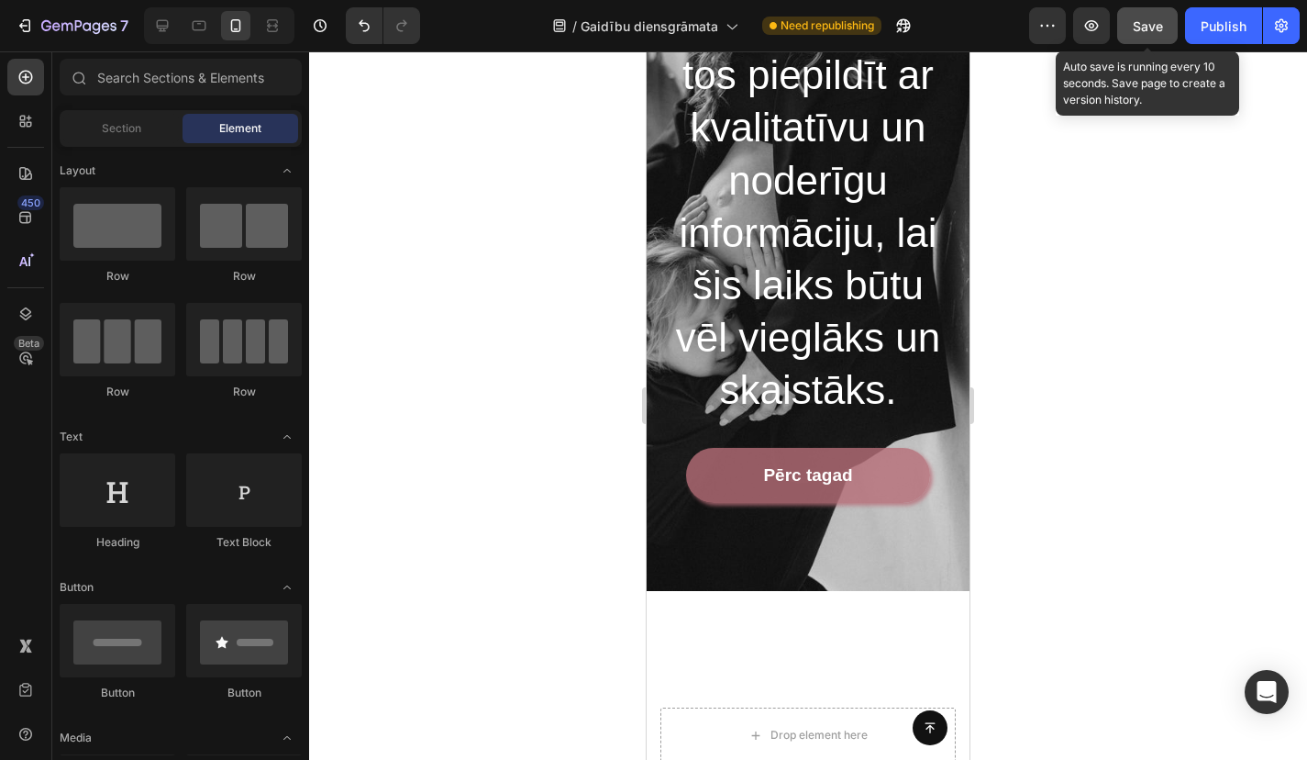
click at [1139, 38] on button "Save" at bounding box center [1147, 25] width 61 height 37
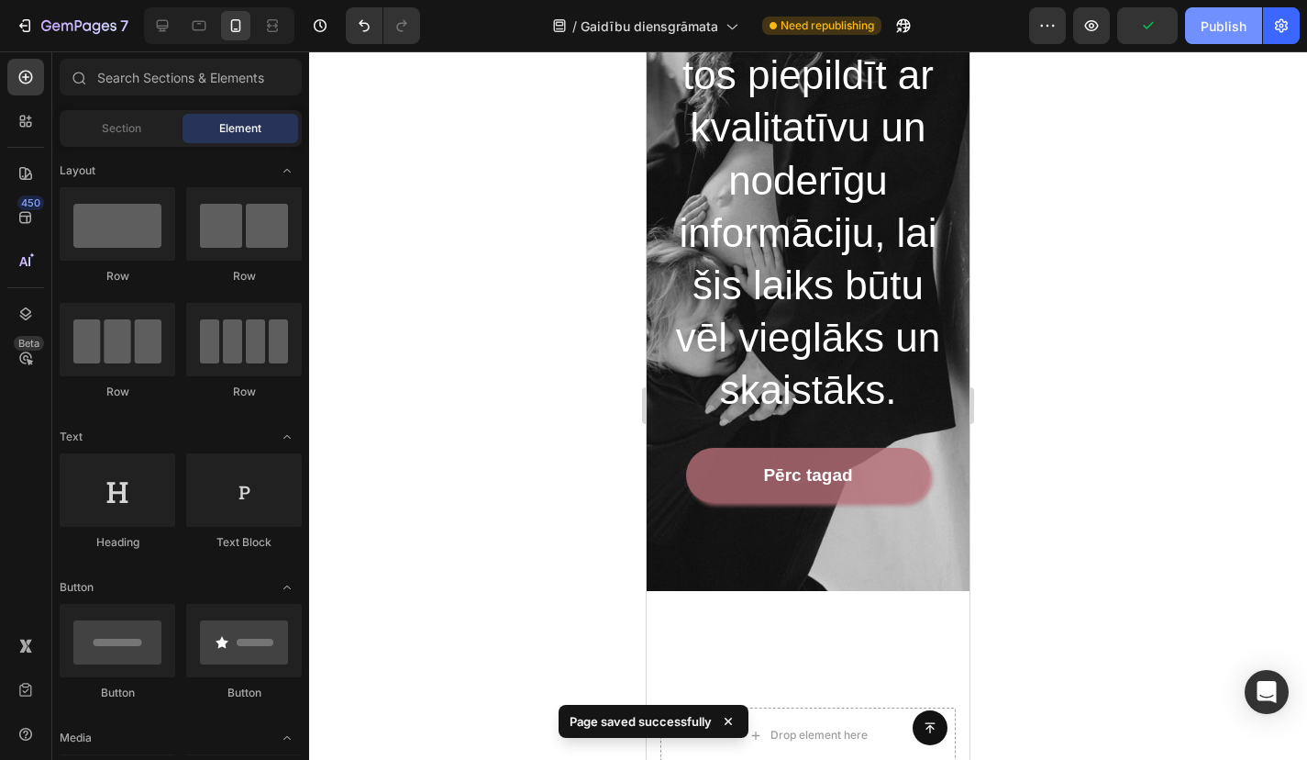
click at [1219, 38] on button "Publish" at bounding box center [1223, 25] width 77 height 37
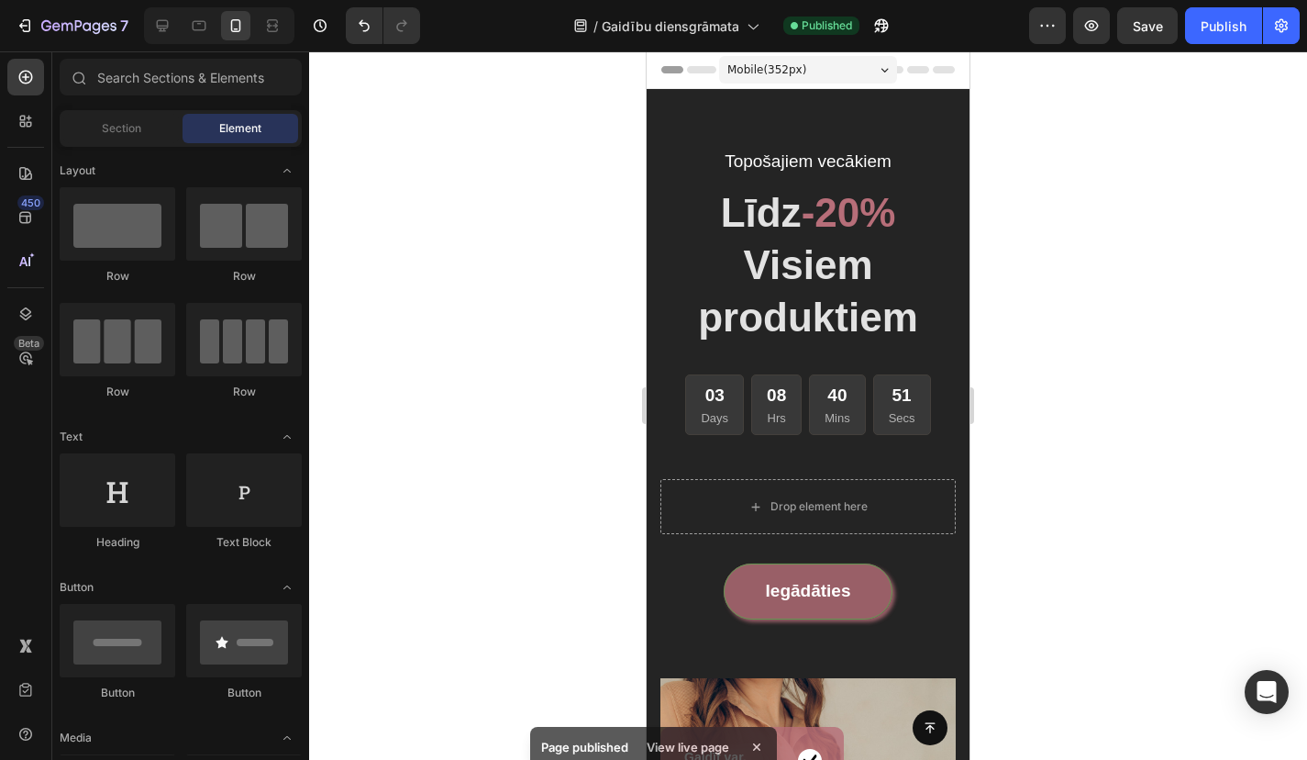
scroll to position [0, 0]
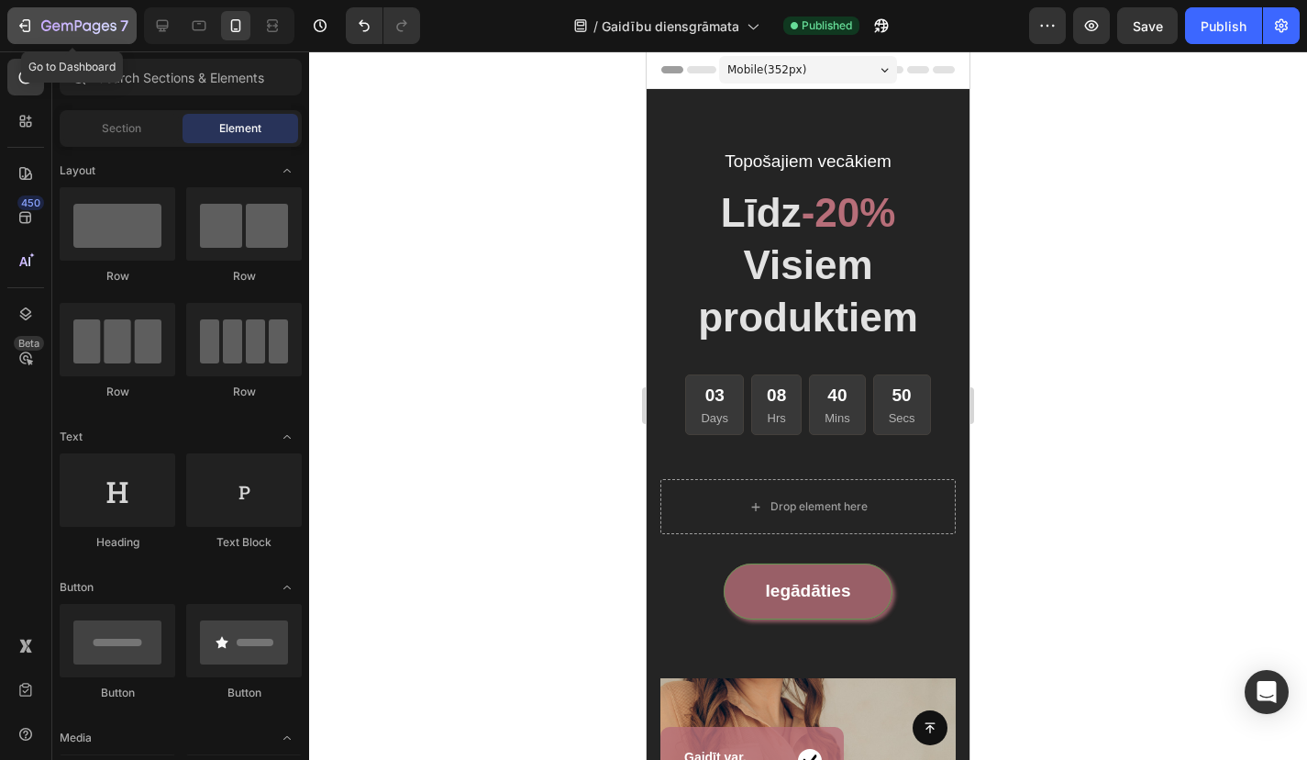
click at [84, 10] on button "7" at bounding box center [71, 25] width 129 height 37
